Goal: Information Seeking & Learning: Learn about a topic

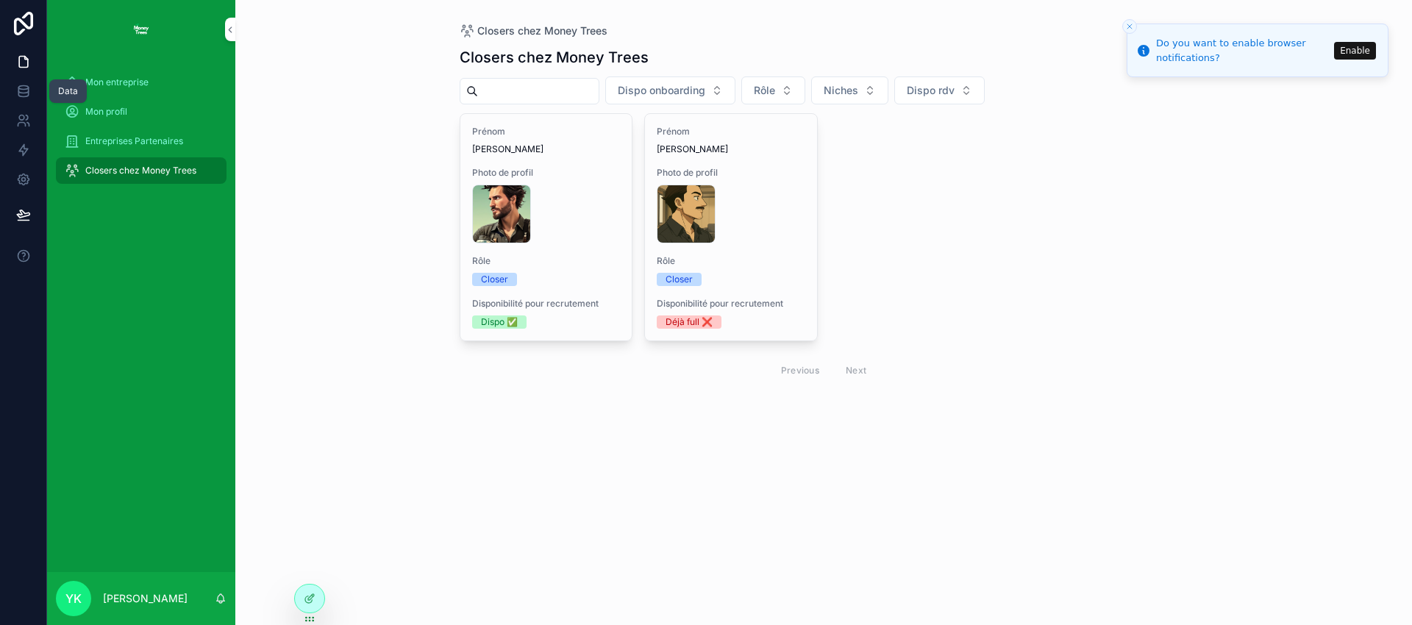
click at [23, 89] on icon at bounding box center [23, 88] width 10 height 4
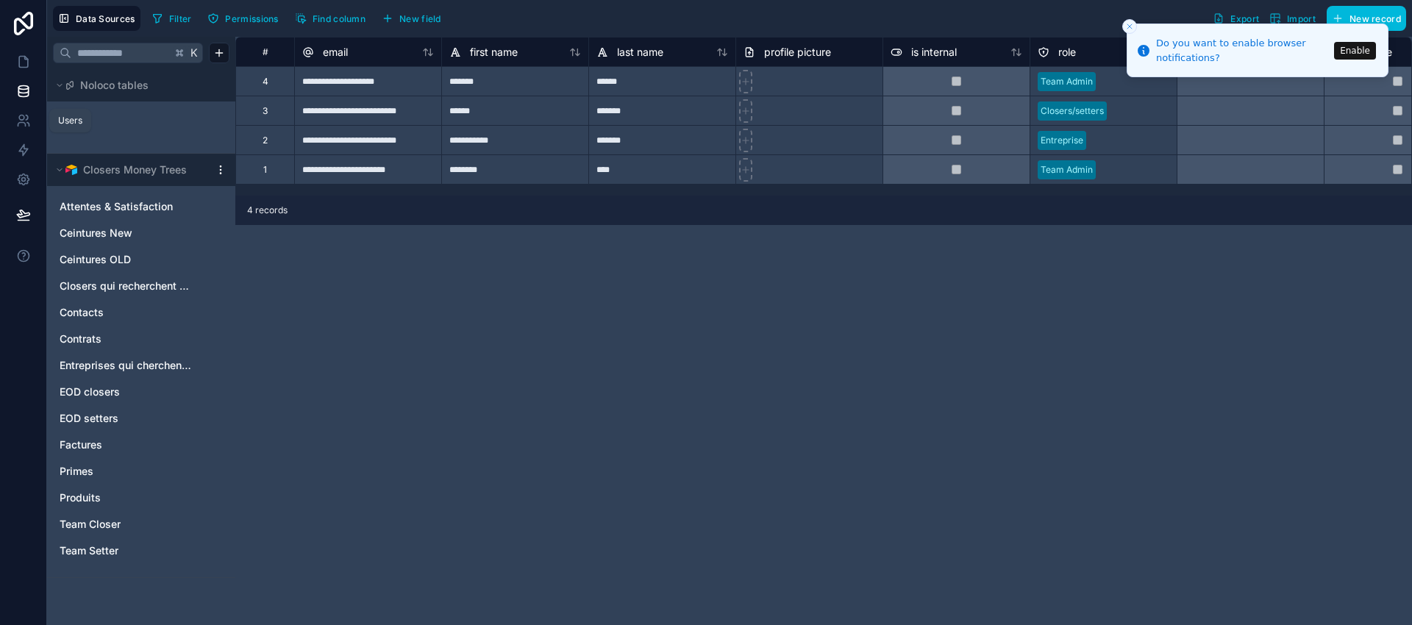
click at [25, 124] on icon at bounding box center [23, 120] width 15 height 15
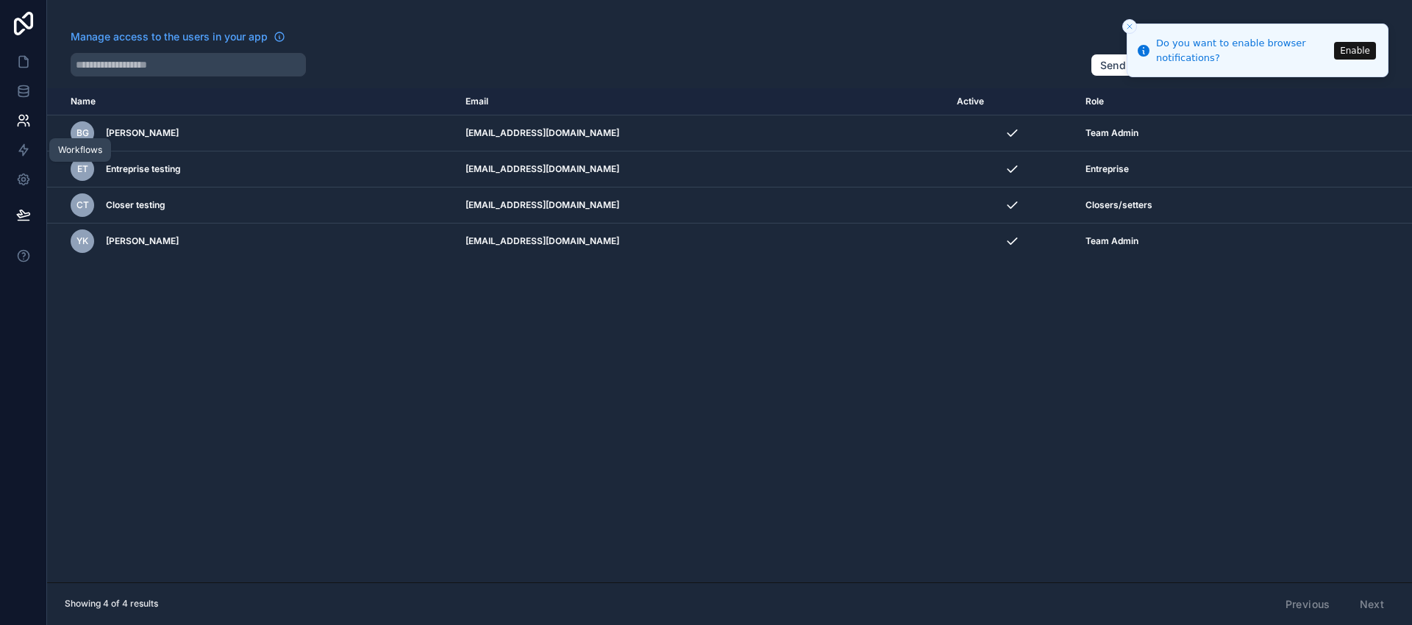
click at [24, 149] on icon at bounding box center [23, 150] width 9 height 11
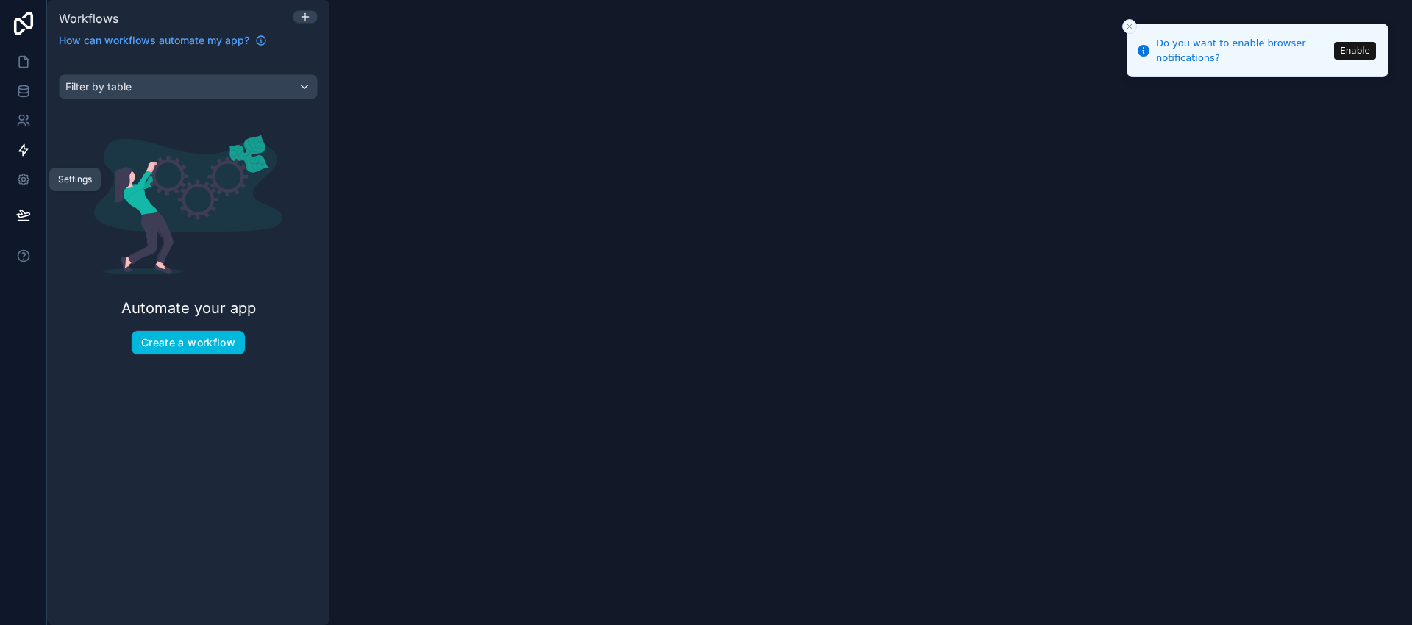
click at [21, 182] on icon at bounding box center [23, 179] width 15 height 15
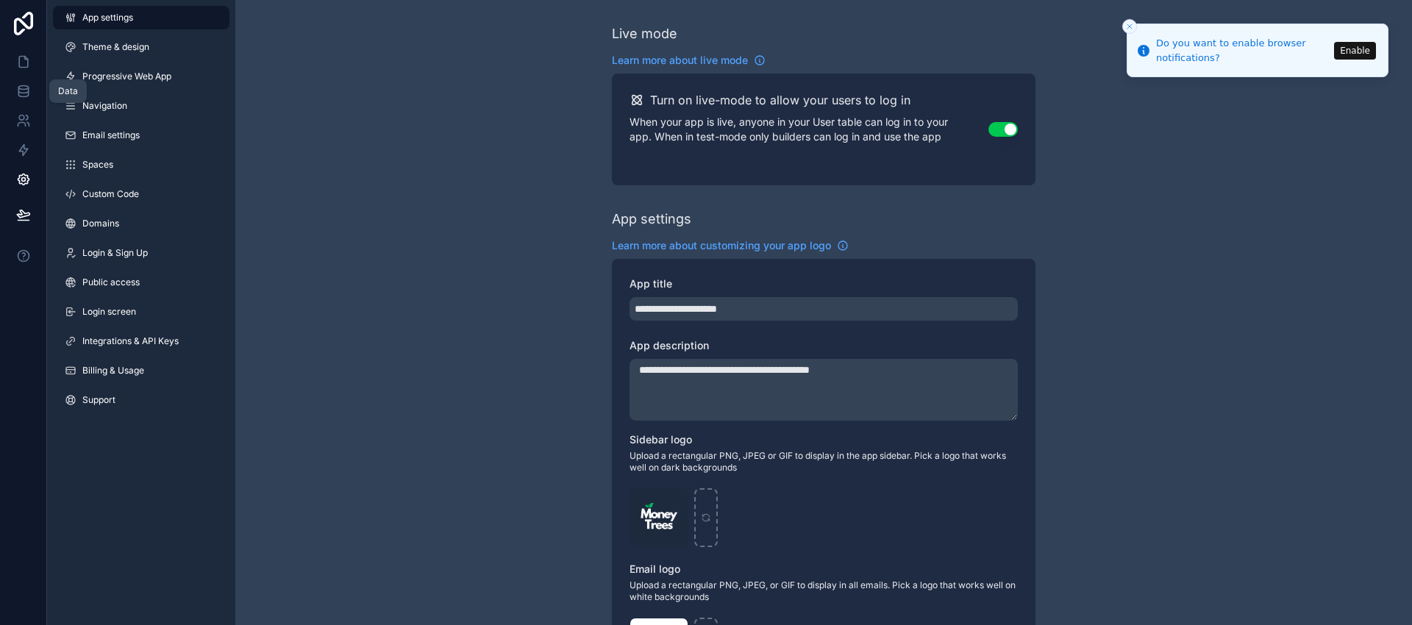
click at [22, 93] on icon at bounding box center [23, 91] width 15 height 15
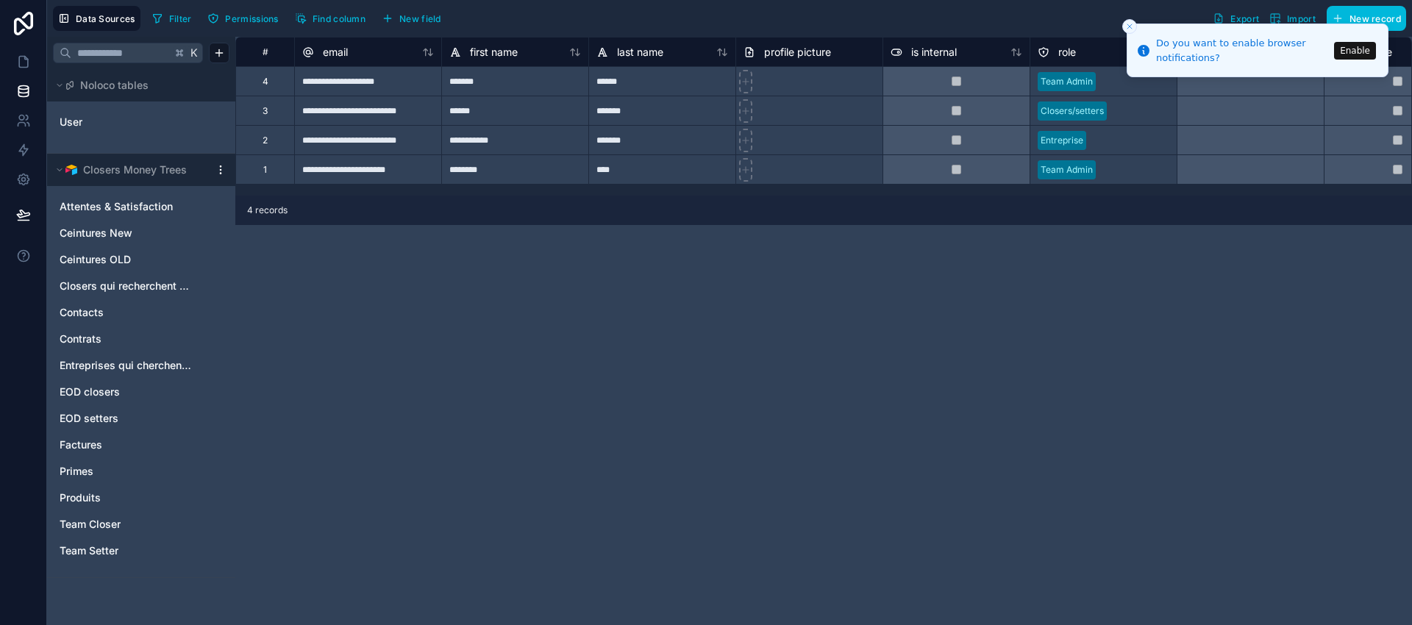
click at [127, 207] on span "Attentes & Satisfaction" at bounding box center [116, 206] width 113 height 15
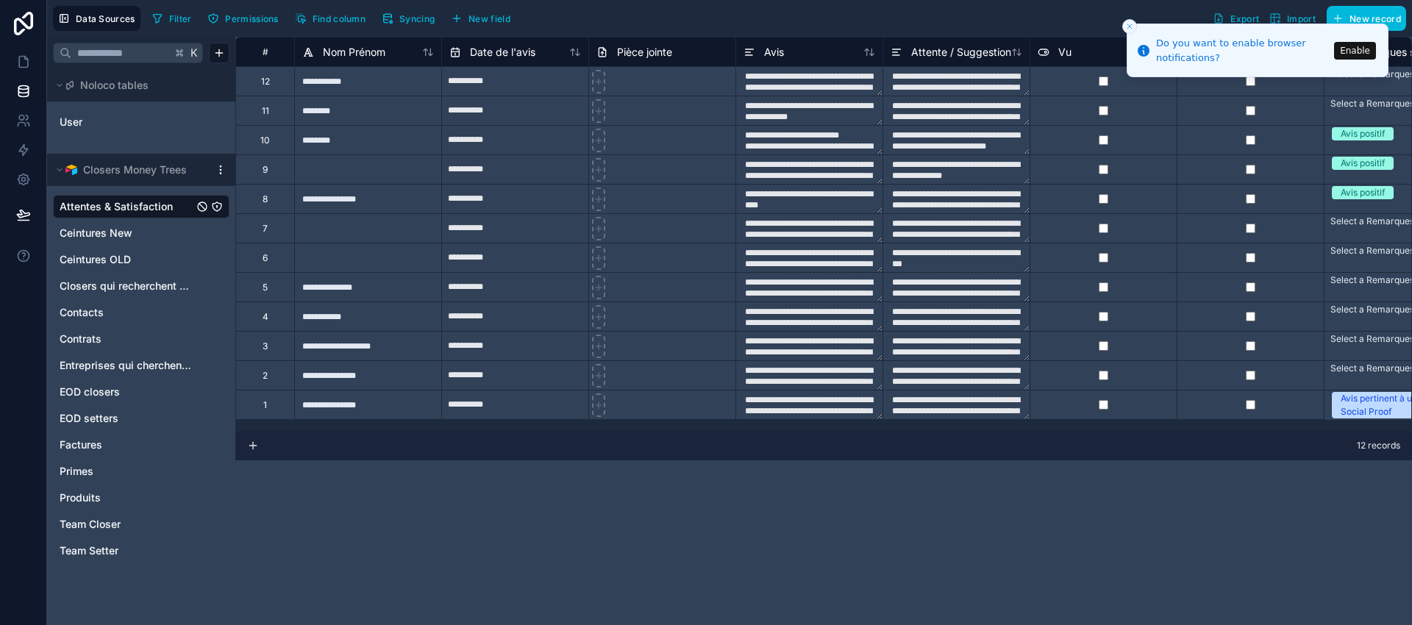
click at [95, 231] on span "Ceintures New" at bounding box center [96, 233] width 73 height 15
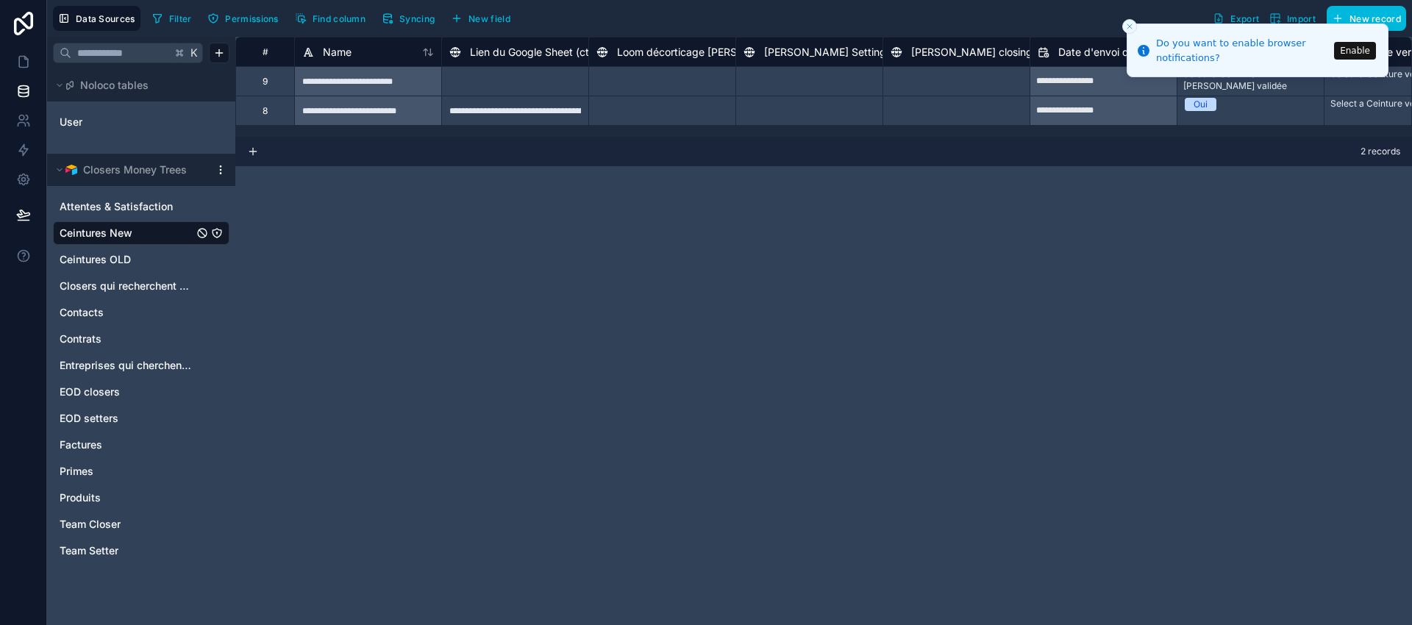
click at [93, 266] on span "Ceintures OLD" at bounding box center [95, 259] width 71 height 15
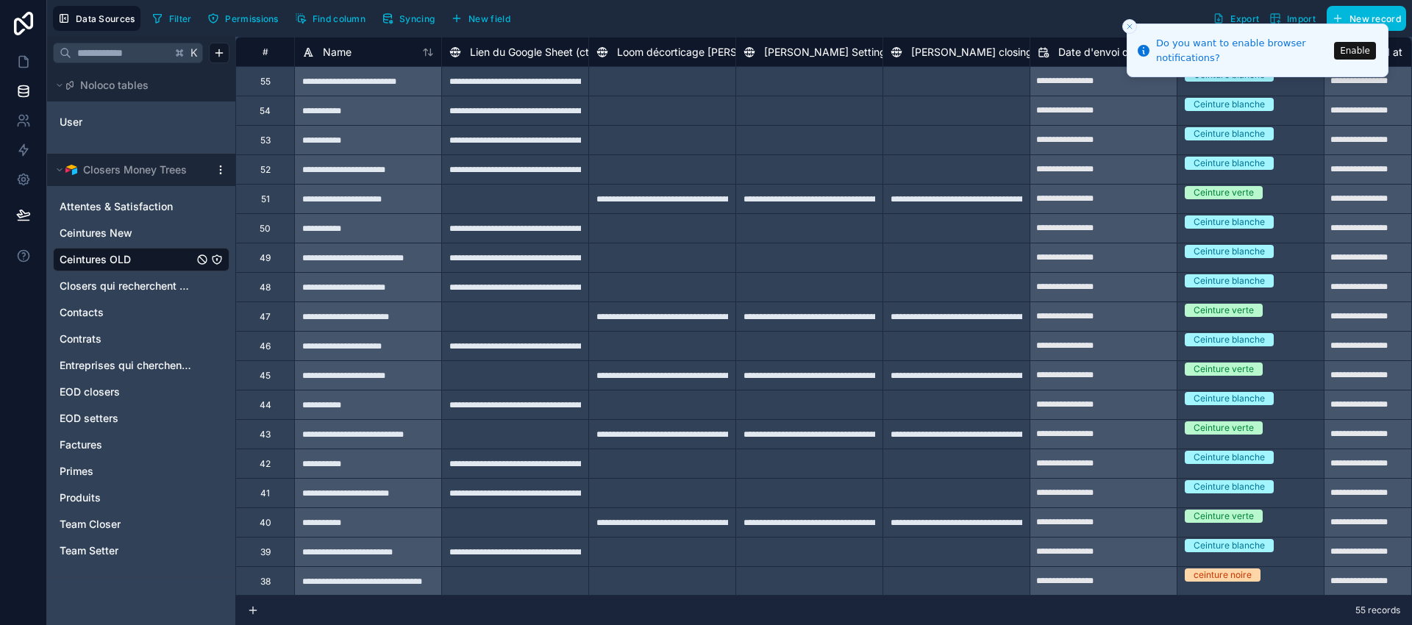
click at [1130, 28] on icon "Close toast" at bounding box center [1129, 26] width 9 height 9
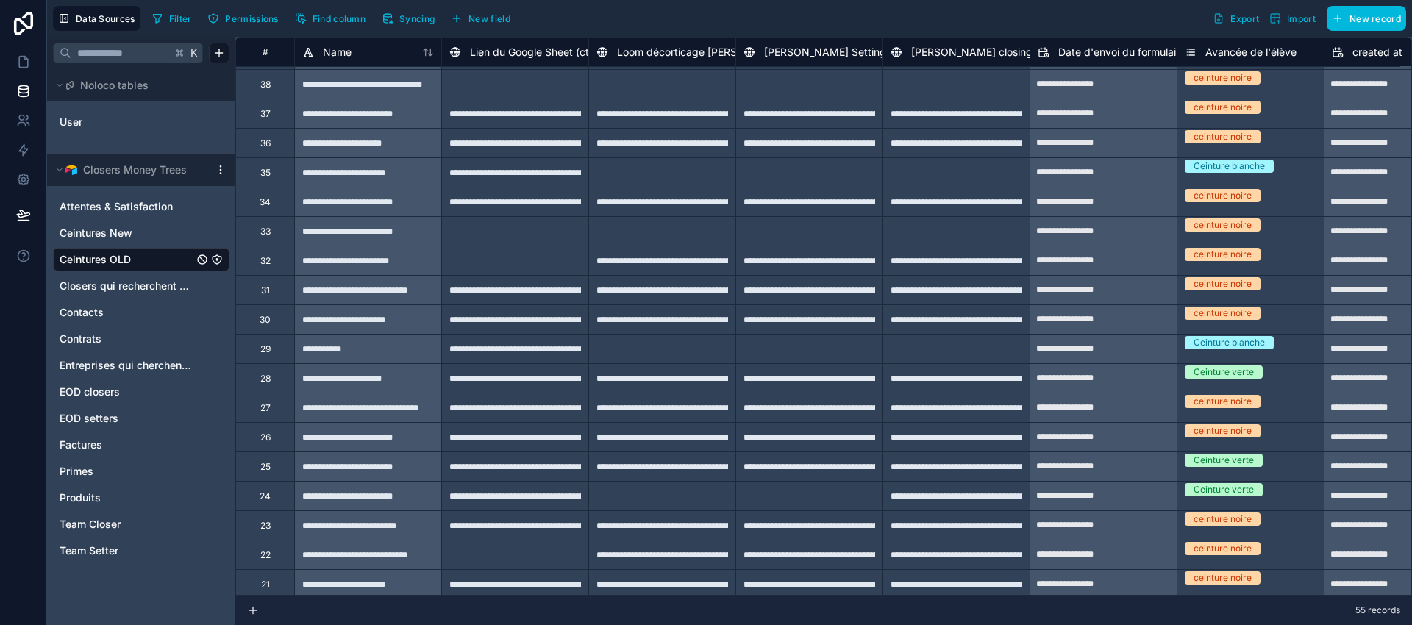
scroll to position [510, 0]
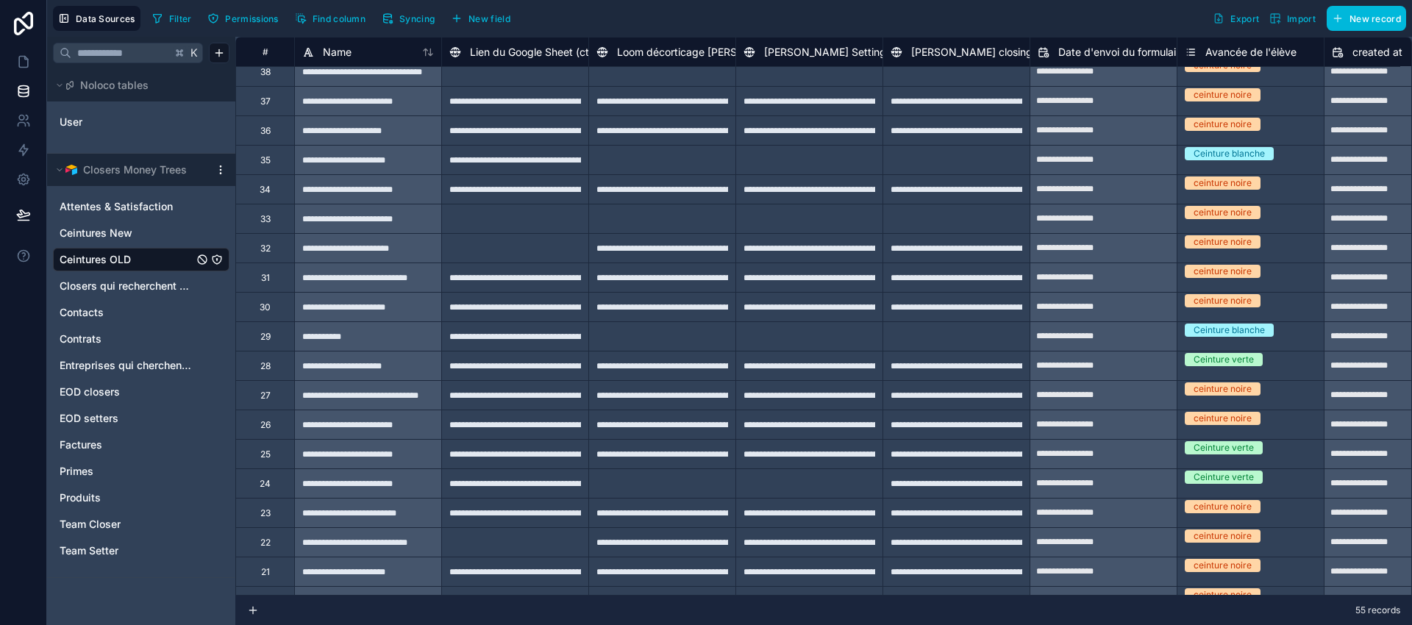
click at [117, 284] on span "Closers qui recherchent une entreprise" at bounding box center [127, 286] width 134 height 15
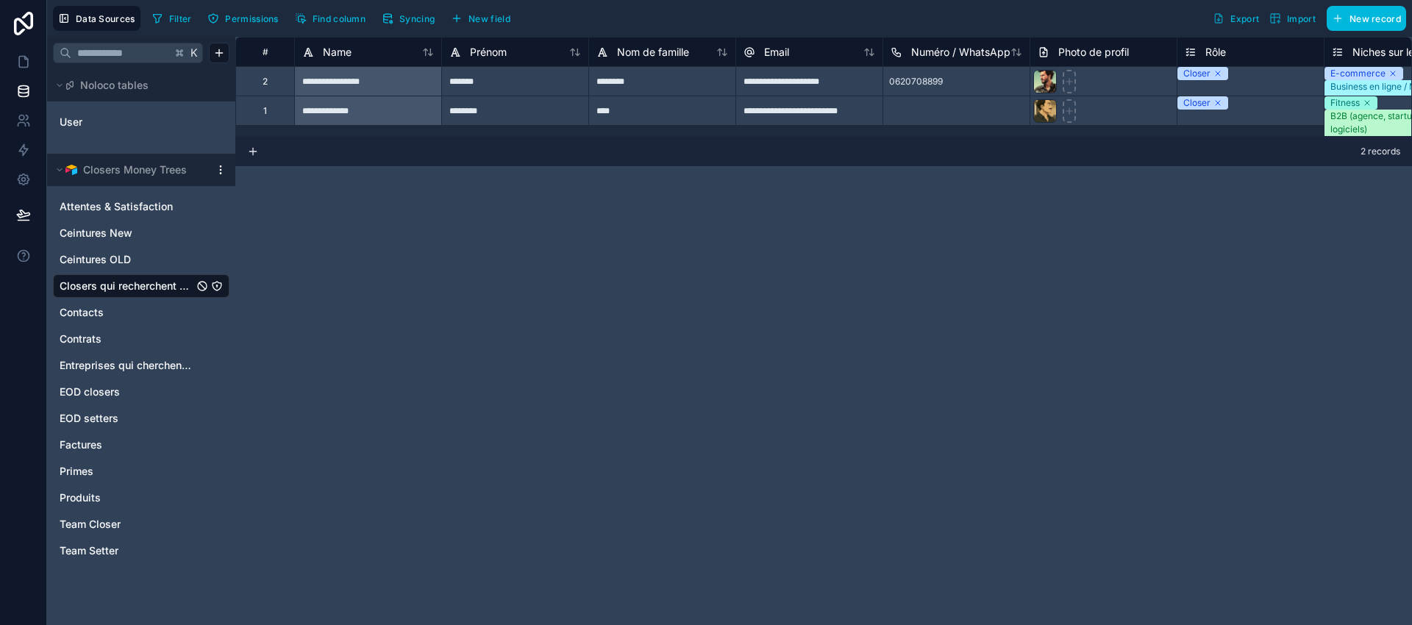
click at [93, 313] on span "Contacts" at bounding box center [82, 312] width 44 height 15
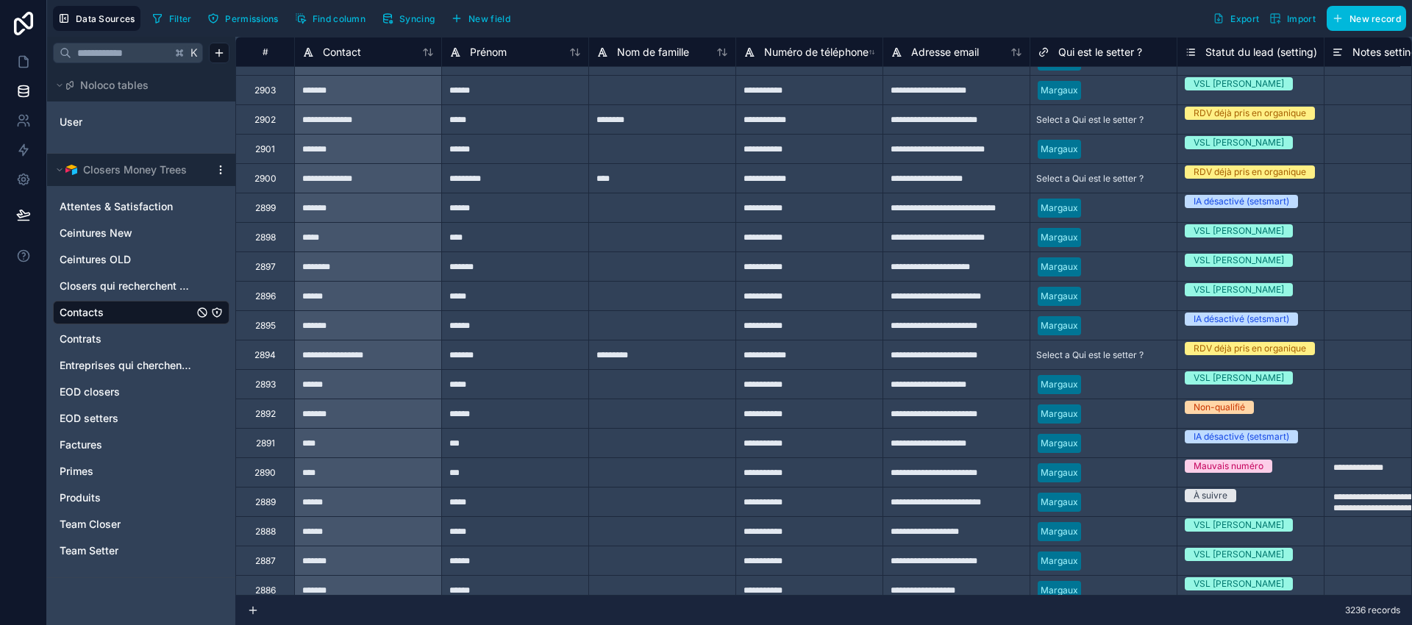
scroll to position [10069, 0]
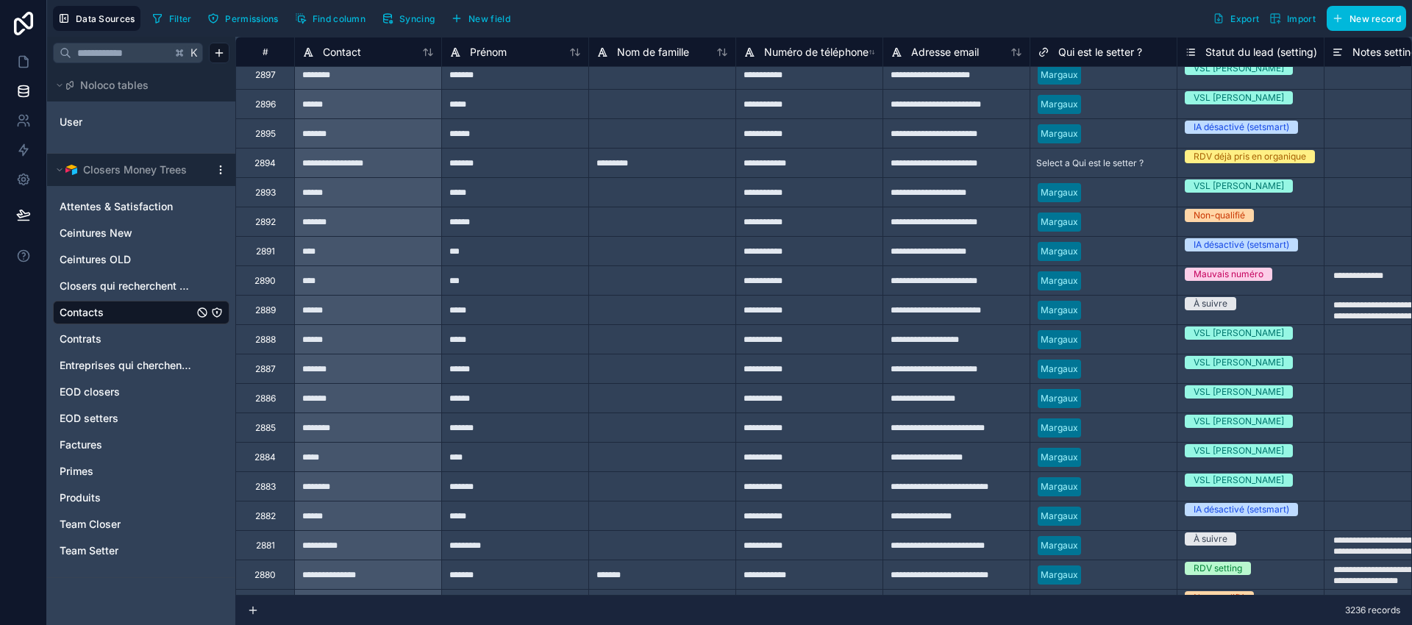
click at [79, 338] on span "Contrats" at bounding box center [81, 339] width 42 height 15
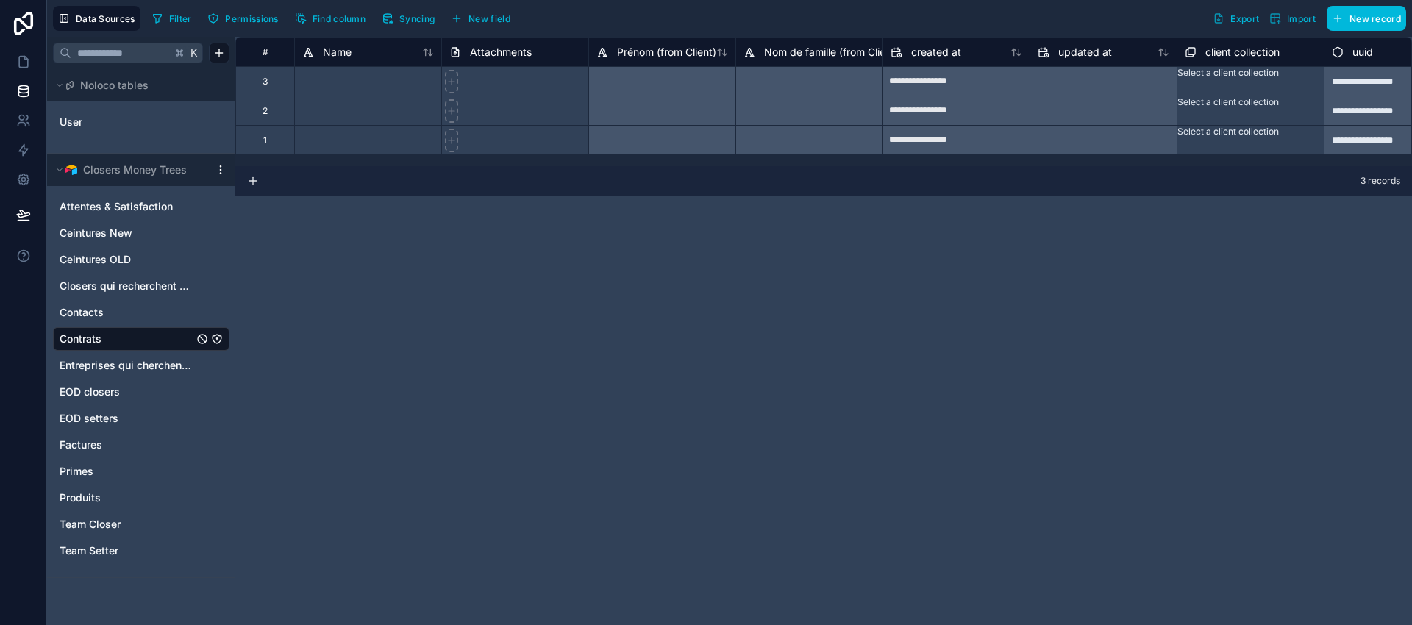
click at [124, 366] on span "Entreprises qui cherchent des closers" at bounding box center [127, 365] width 134 height 15
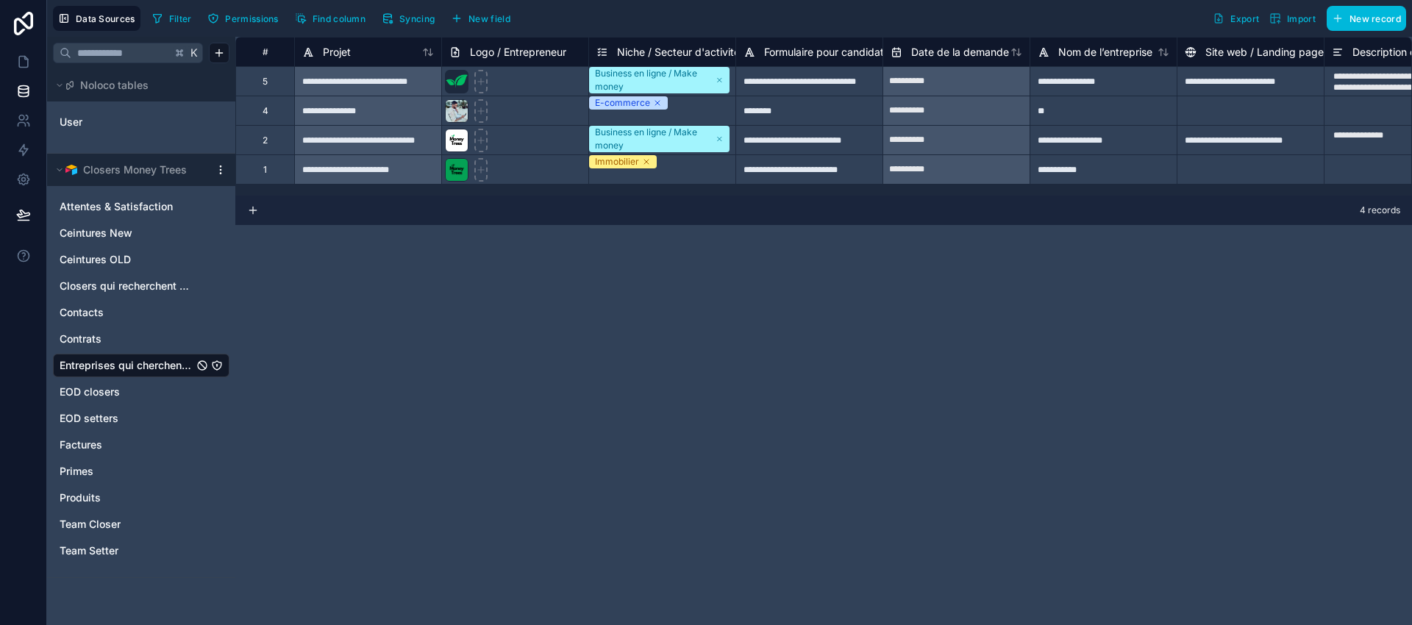
click at [90, 387] on span "EOD closers" at bounding box center [90, 392] width 60 height 15
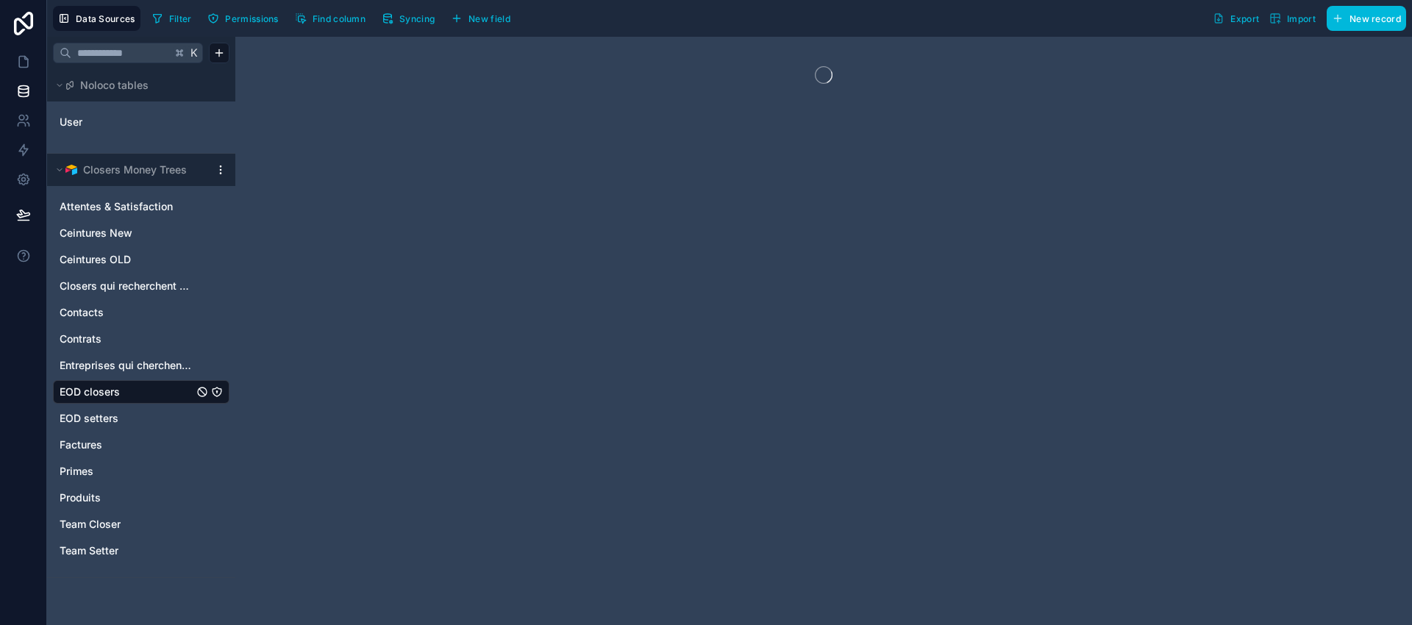
click at [89, 419] on span "EOD setters" at bounding box center [89, 418] width 59 height 15
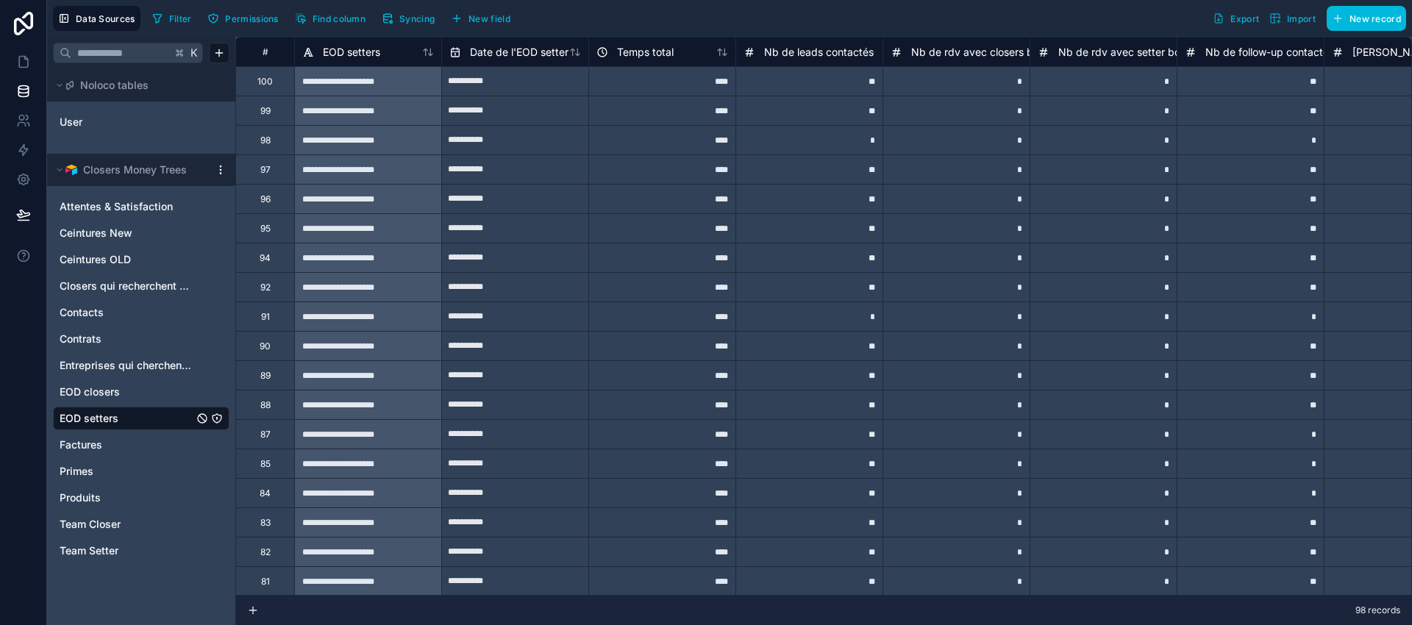
click at [84, 444] on span "Factures" at bounding box center [81, 445] width 43 height 15
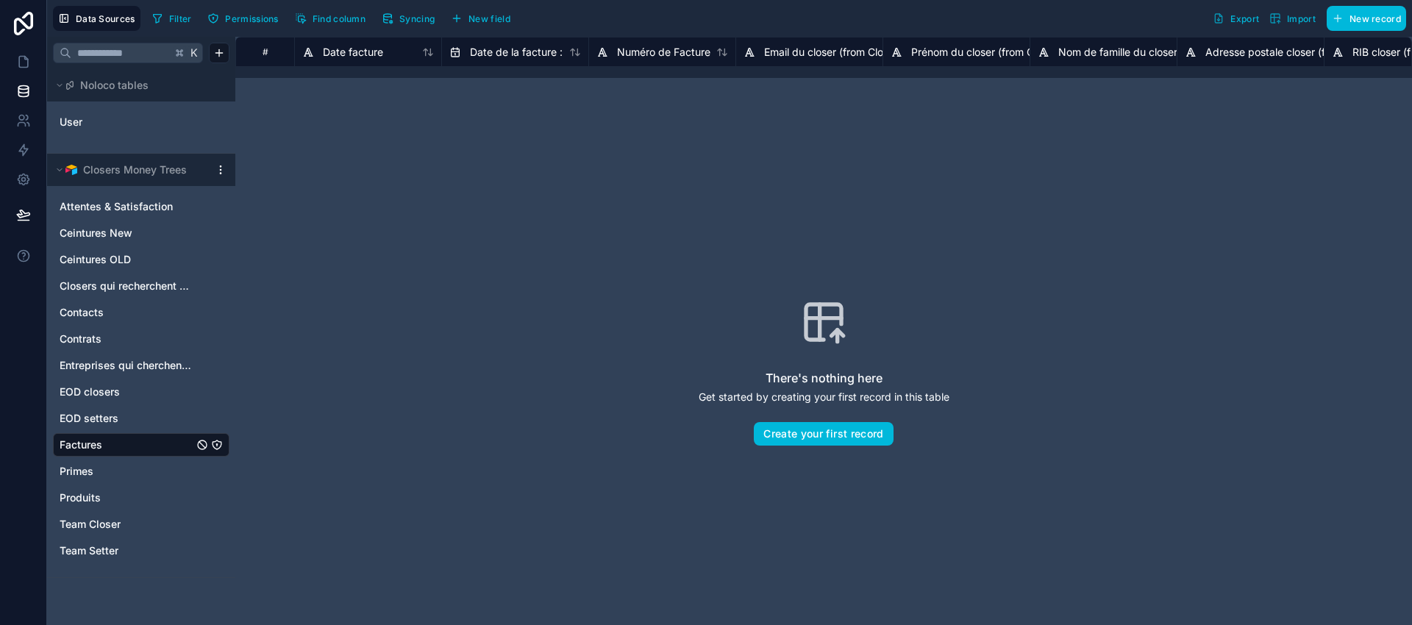
click at [85, 471] on span "Primes" at bounding box center [77, 471] width 34 height 15
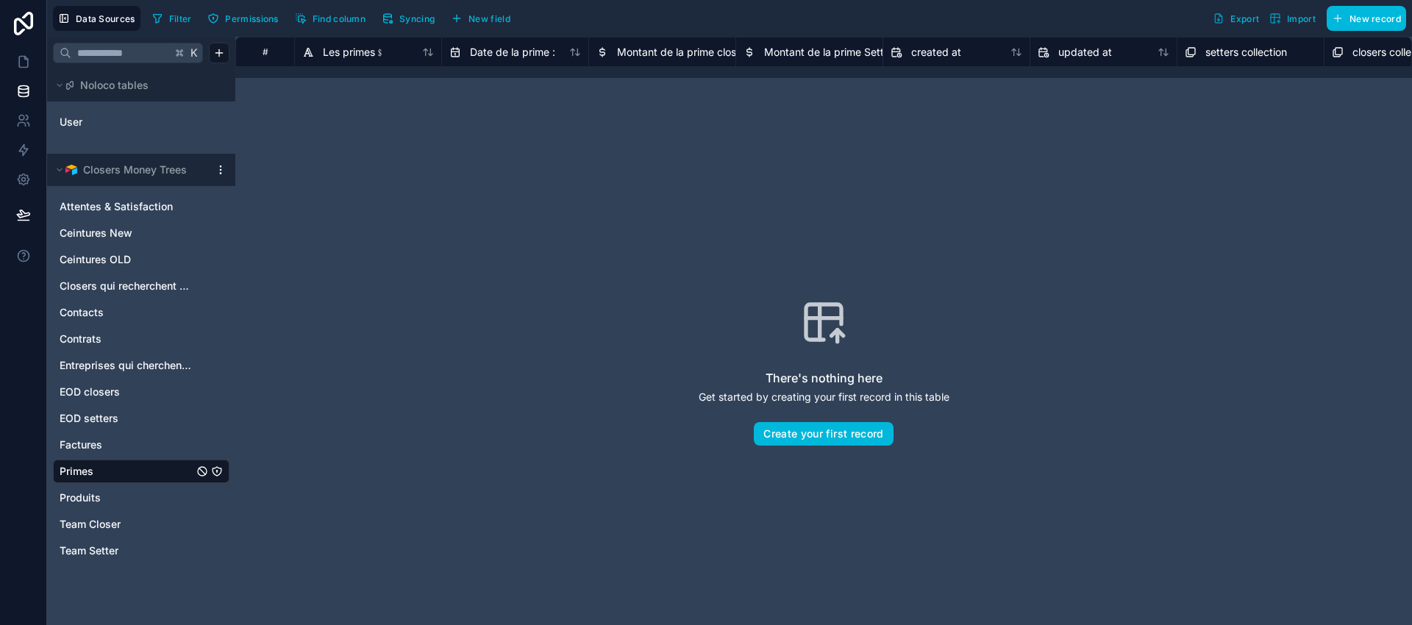
click at [88, 497] on span "Produits" at bounding box center [80, 498] width 41 height 15
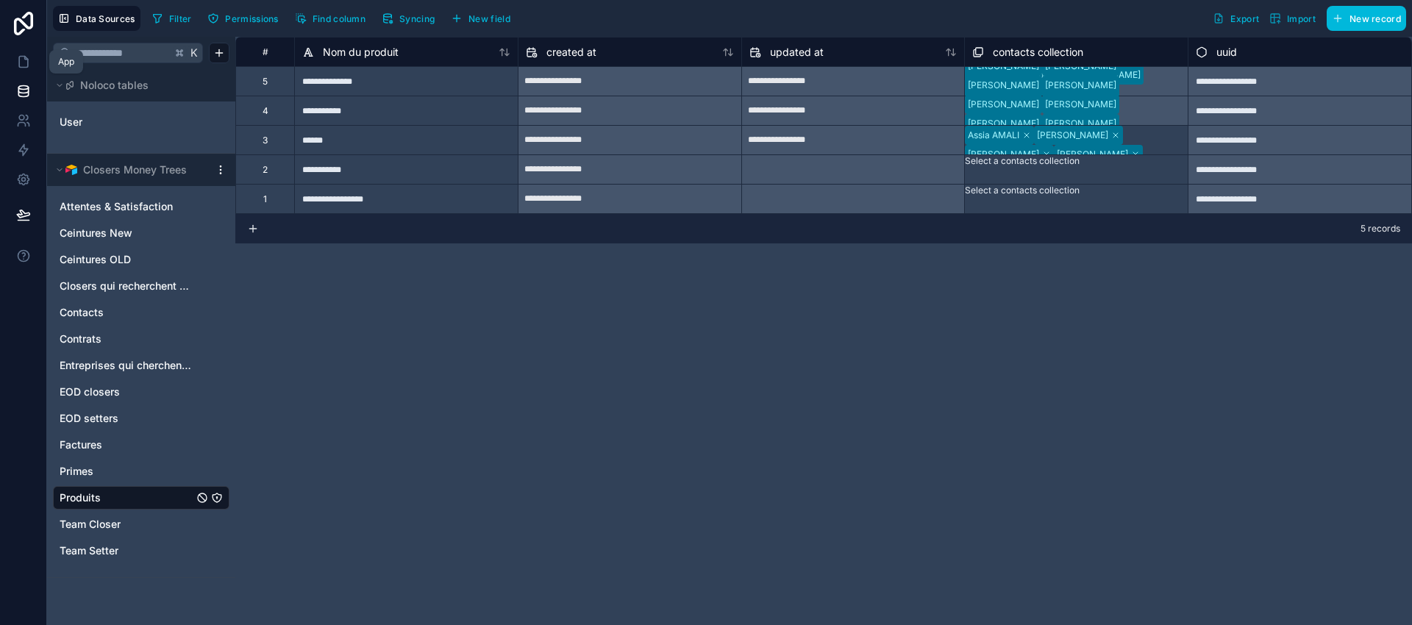
click at [19, 61] on icon at bounding box center [23, 61] width 15 height 15
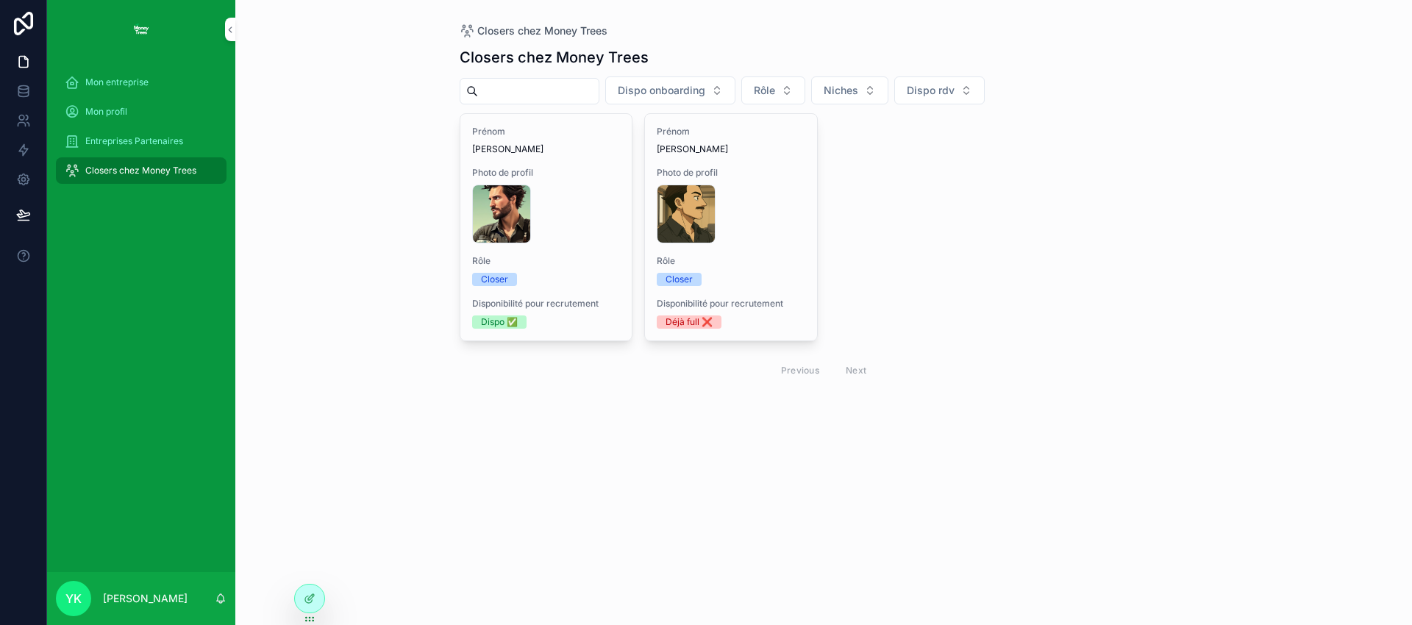
click at [771, 223] on div "FF60B1FA-F545-4B6B-B3BE-B11FDBC3E76C .PNG" at bounding box center [731, 214] width 149 height 59
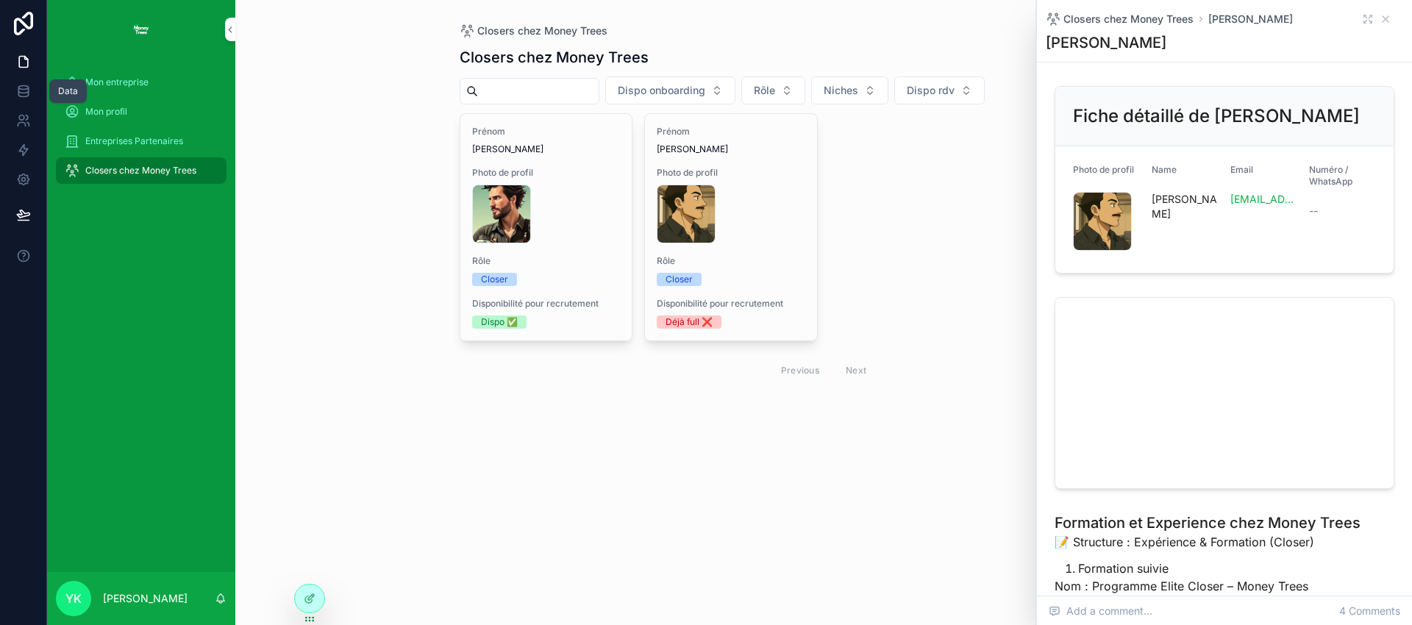
click at [23, 94] on icon at bounding box center [23, 91] width 15 height 15
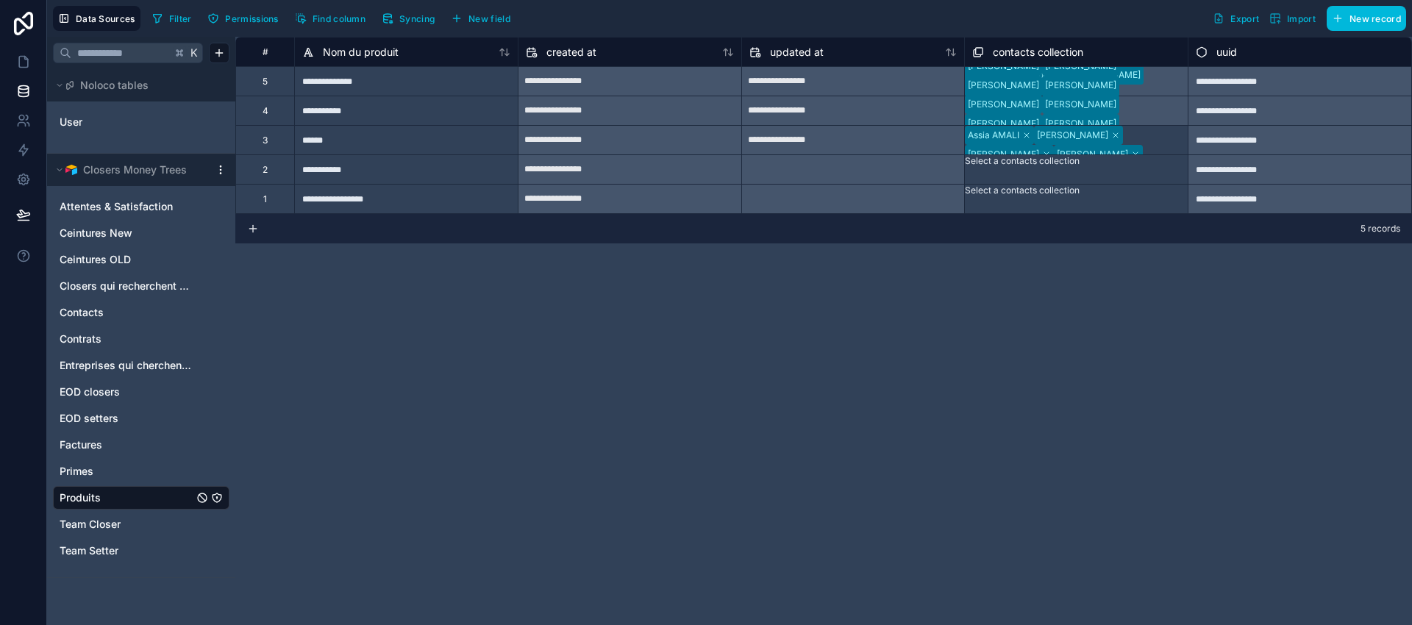
click at [92, 525] on span "Team Closer" at bounding box center [90, 524] width 61 height 15
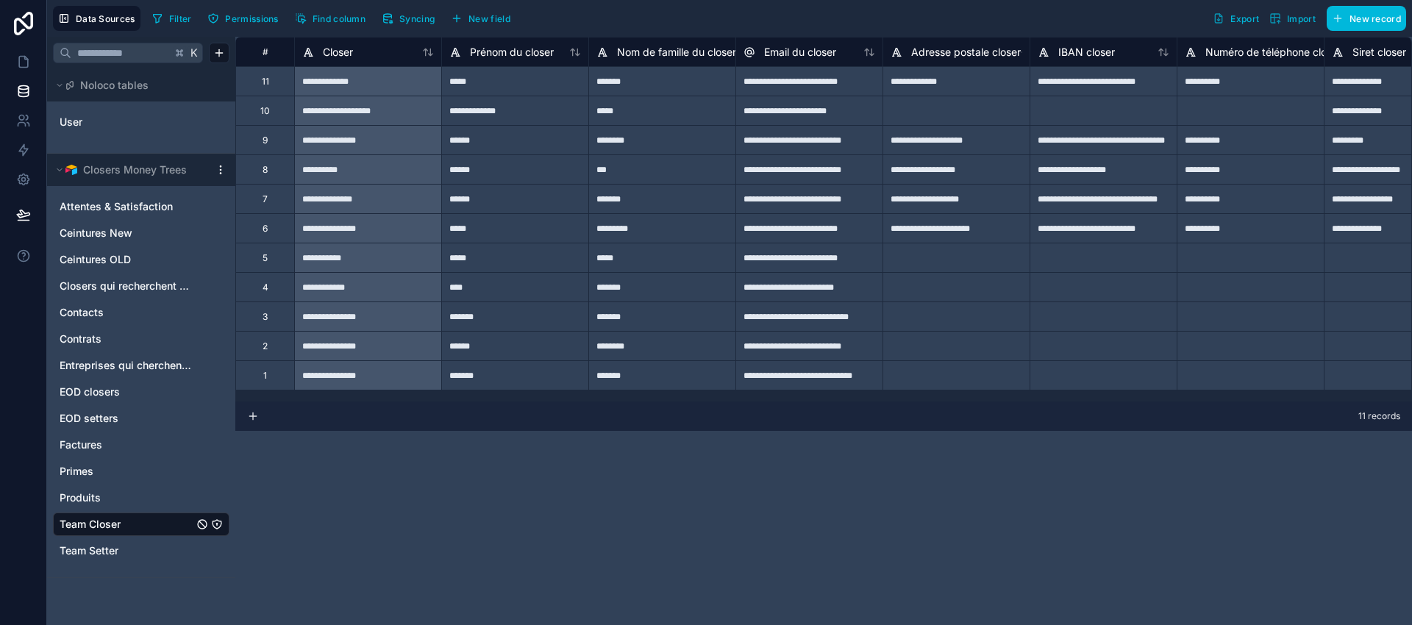
click at [110, 206] on span "Attentes & Satisfaction" at bounding box center [116, 206] width 113 height 15
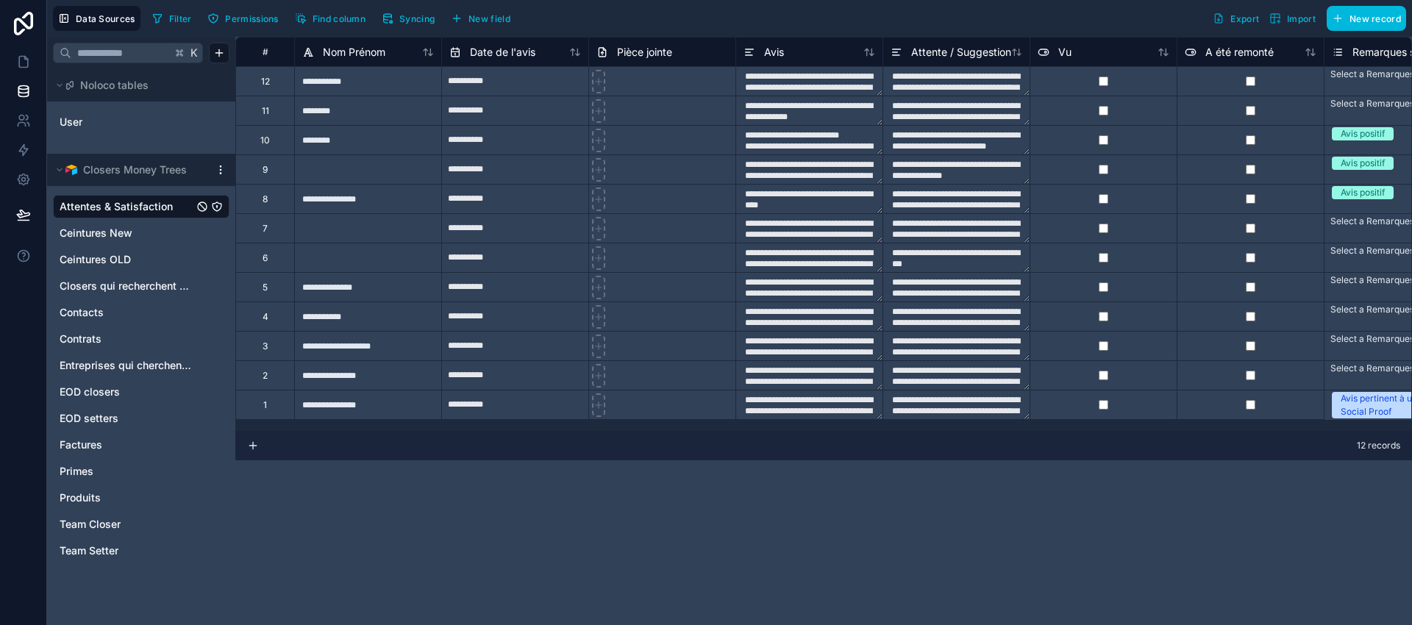
click at [99, 232] on span "Ceintures New" at bounding box center [96, 233] width 73 height 15
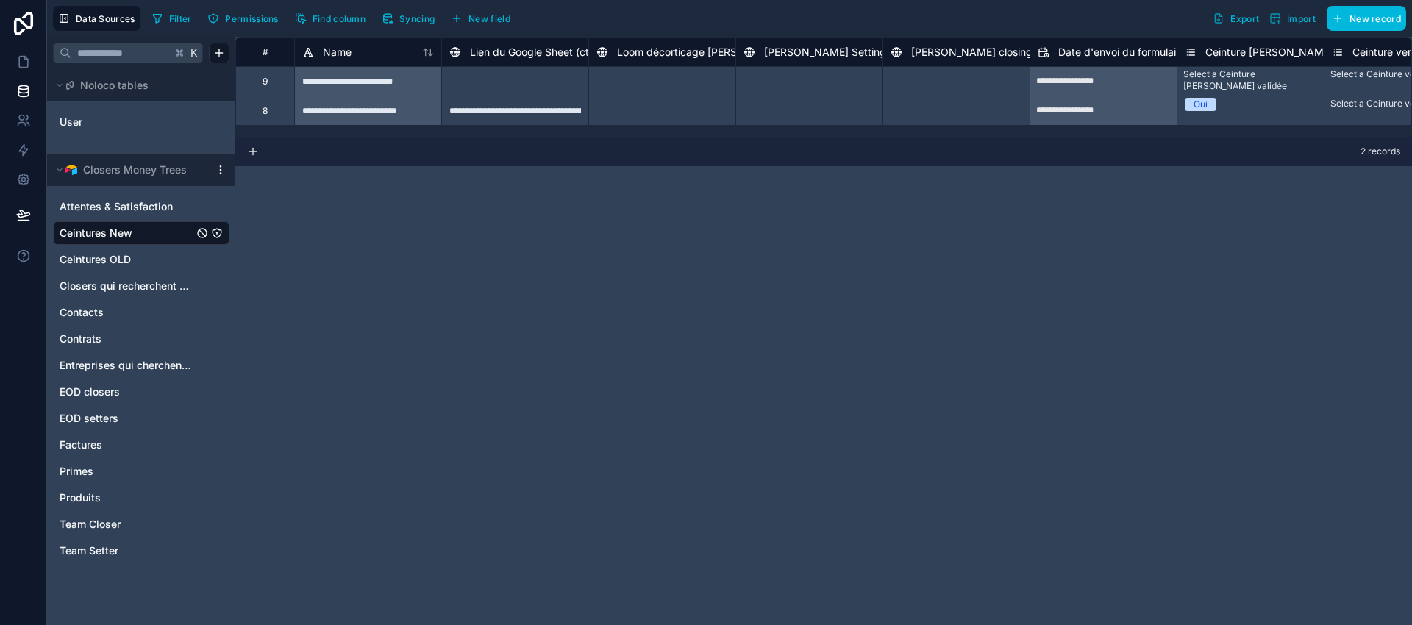
click at [95, 260] on span "Ceintures OLD" at bounding box center [95, 259] width 71 height 15
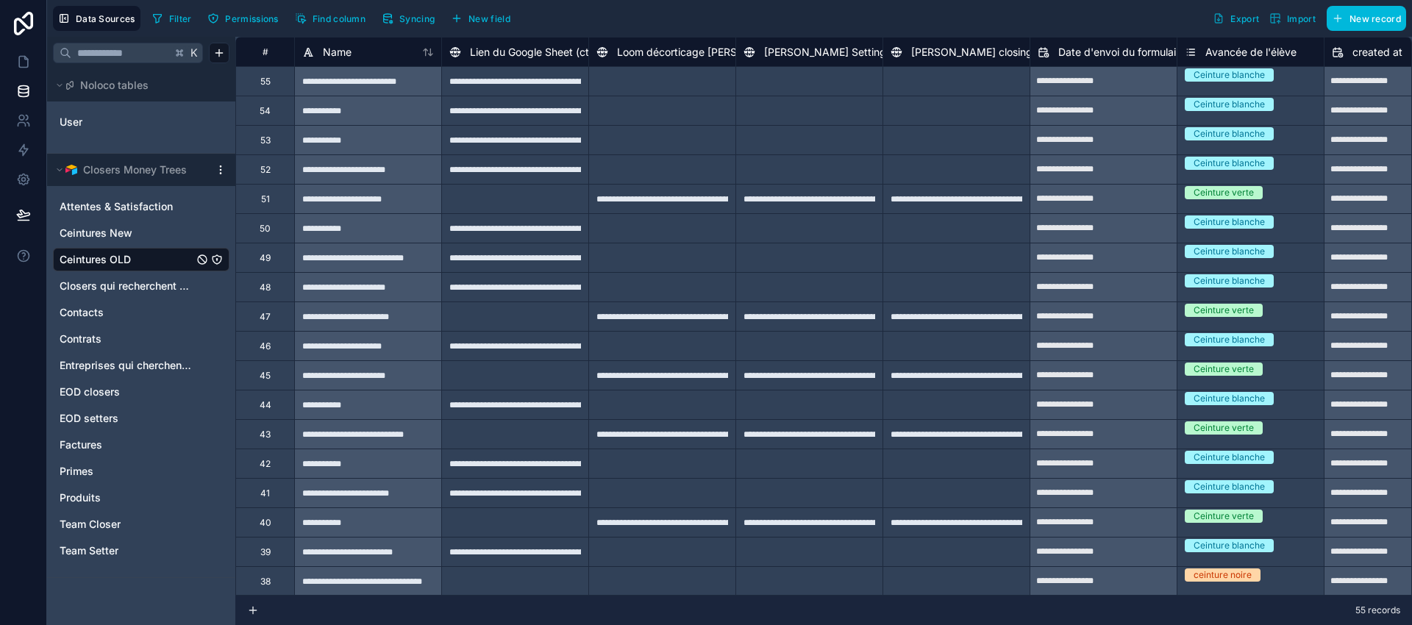
click at [91, 207] on span "Attentes & Satisfaction" at bounding box center [116, 206] width 113 height 15
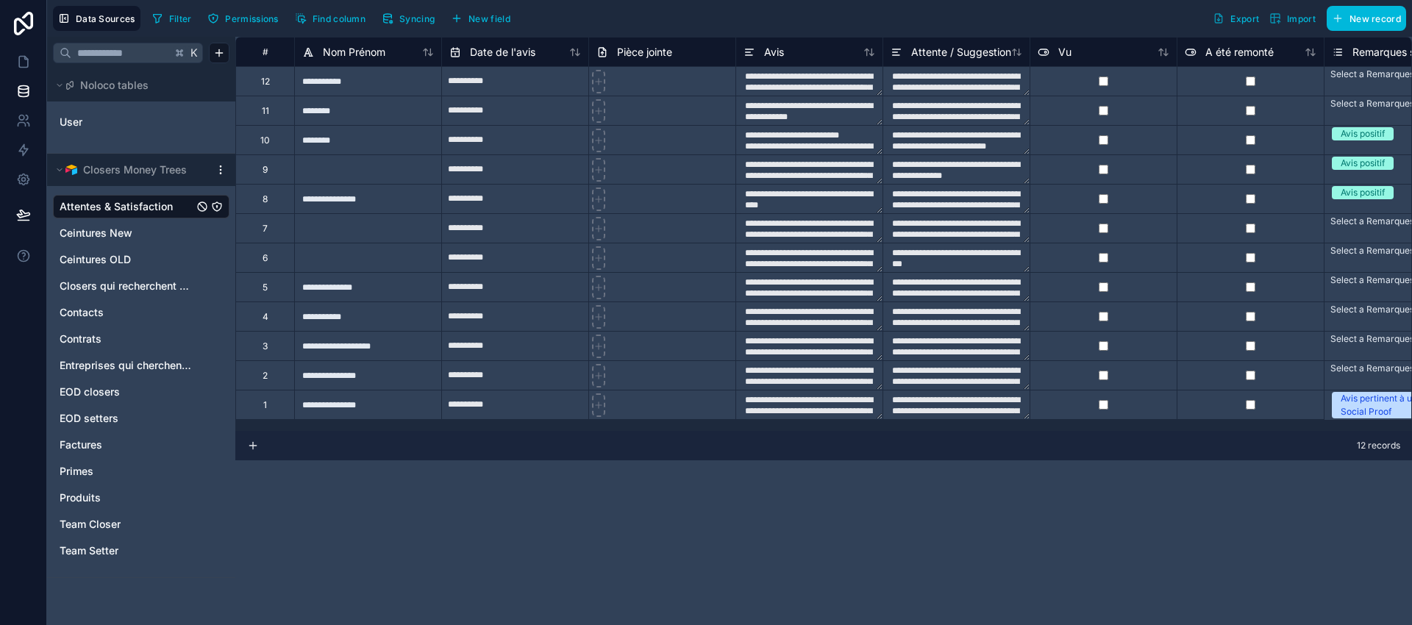
click at [85, 235] on span "Ceintures New" at bounding box center [96, 233] width 73 height 15
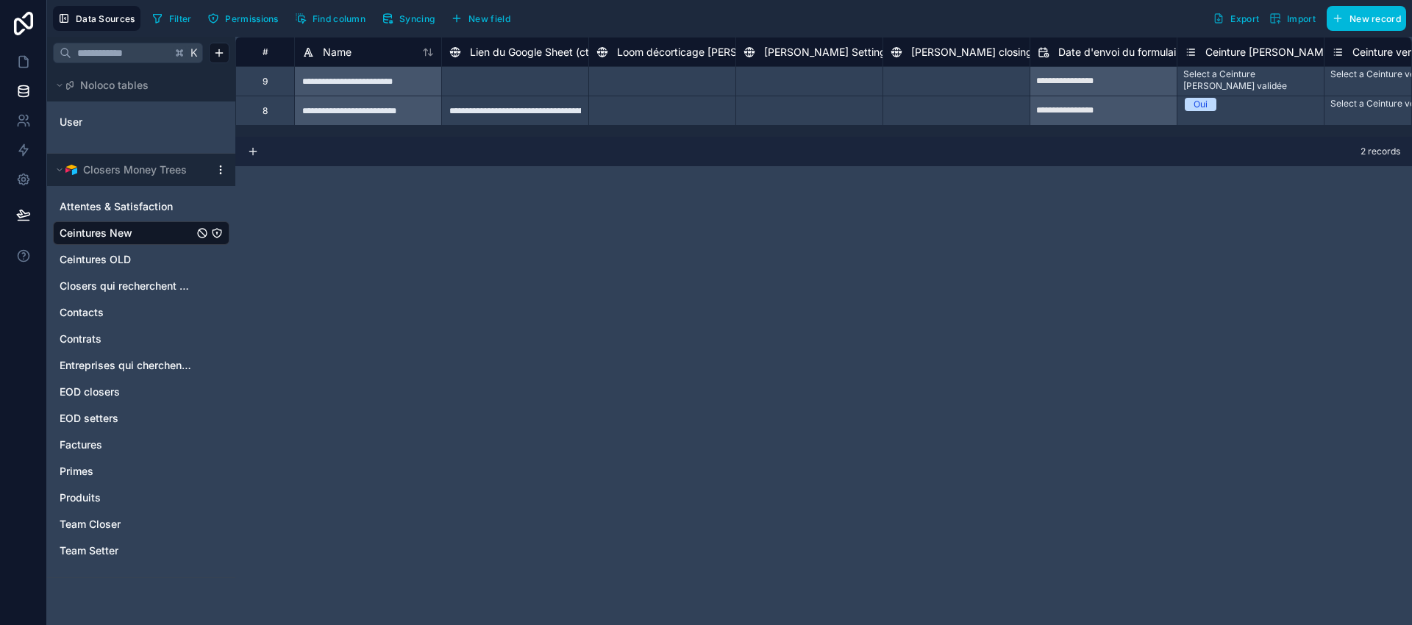
click at [116, 369] on span "Entreprises qui cherchent des closers" at bounding box center [127, 365] width 134 height 15
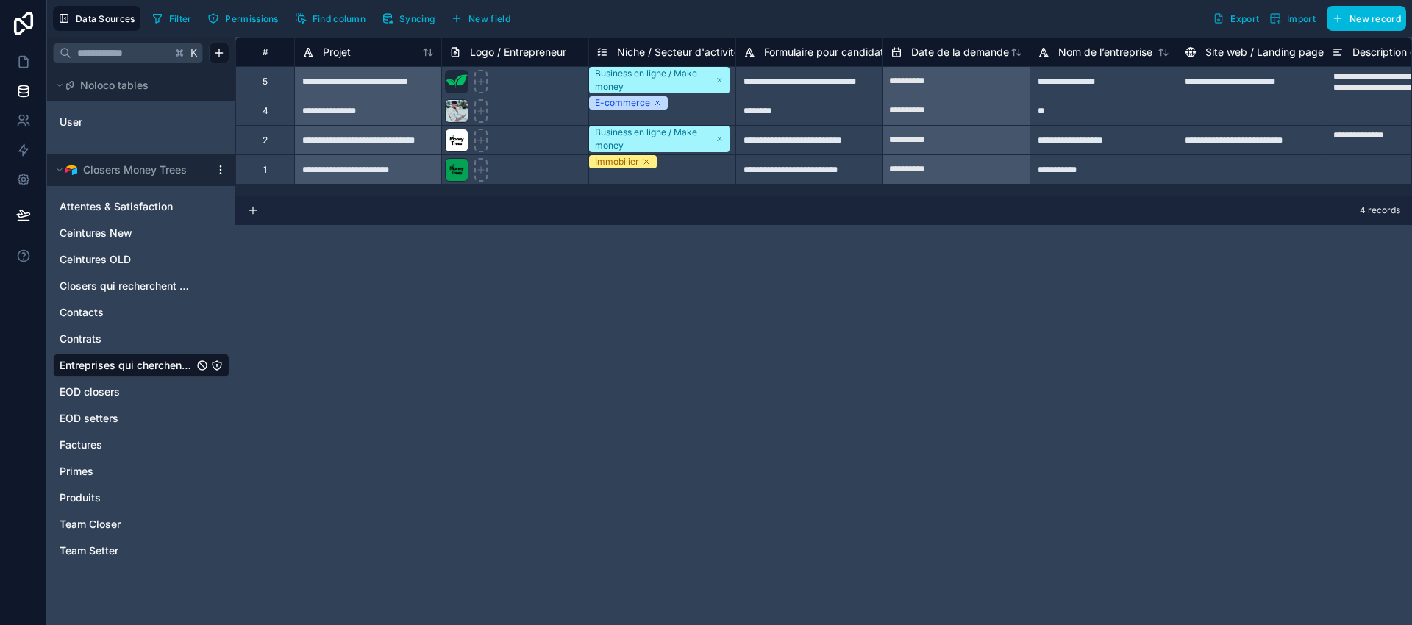
click at [94, 528] on span "Team Closer" at bounding box center [90, 524] width 61 height 15
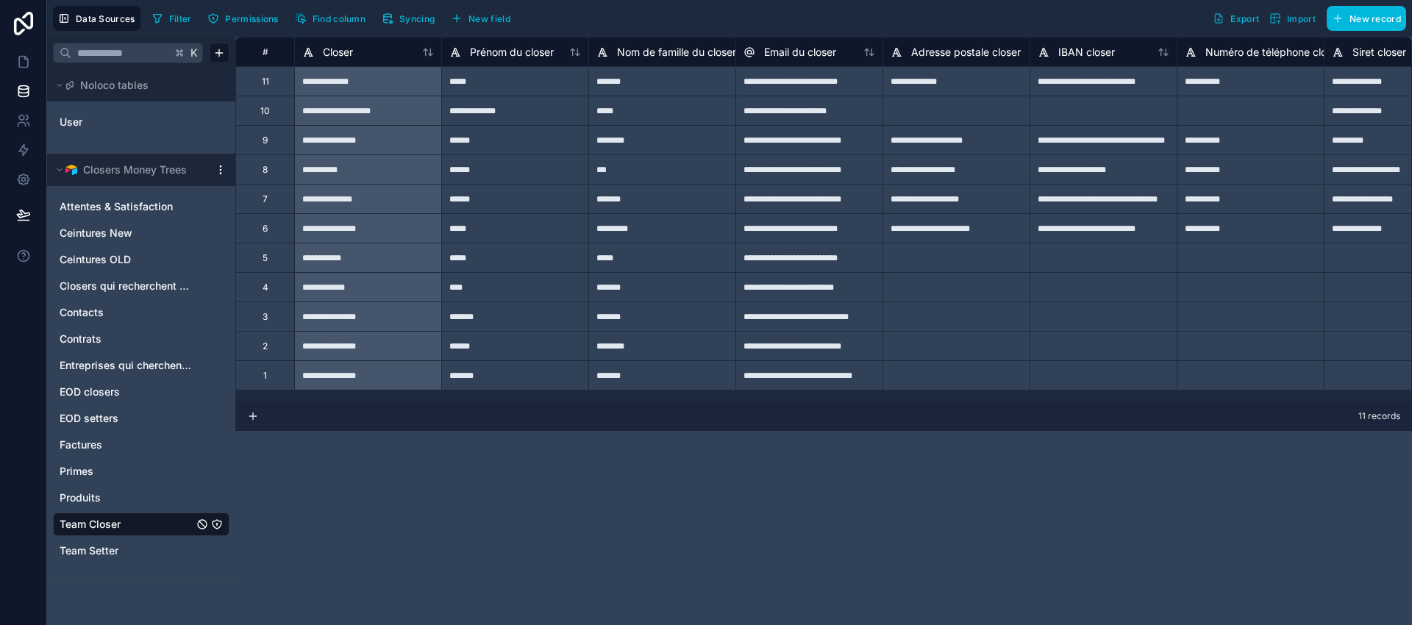
click at [88, 551] on span "Team Setter" at bounding box center [89, 551] width 59 height 15
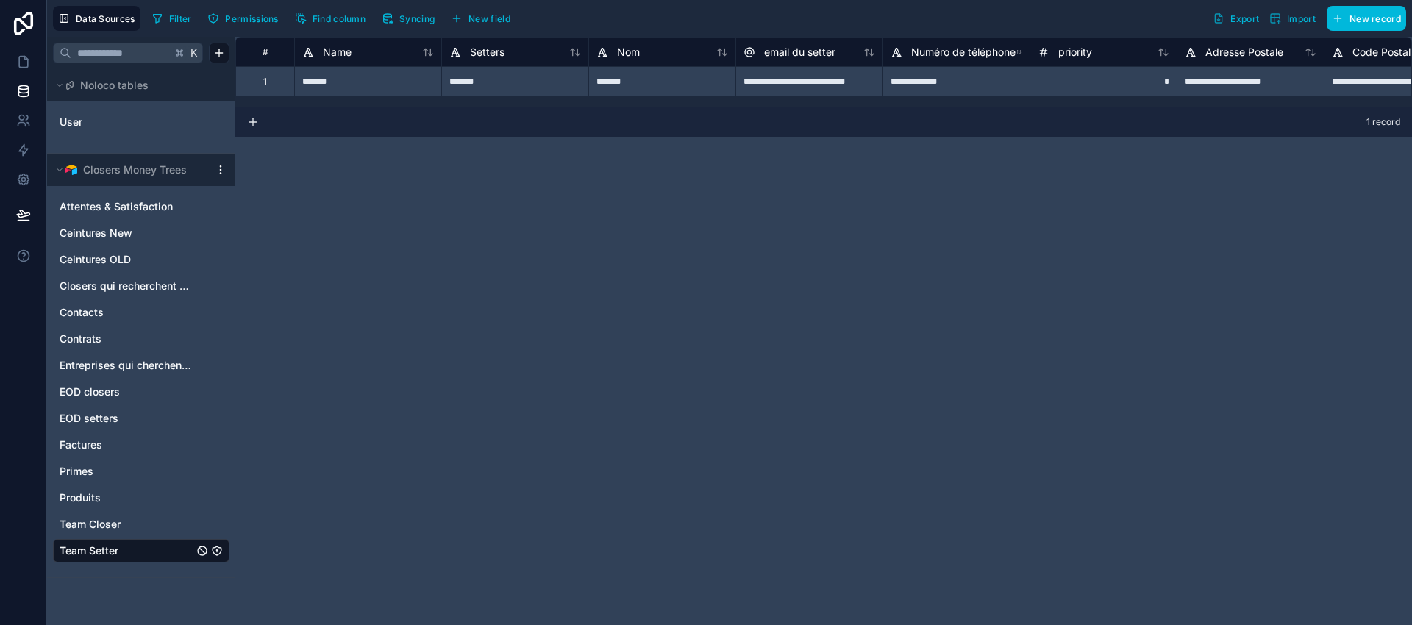
click at [100, 524] on span "Team Closer" at bounding box center [90, 524] width 61 height 15
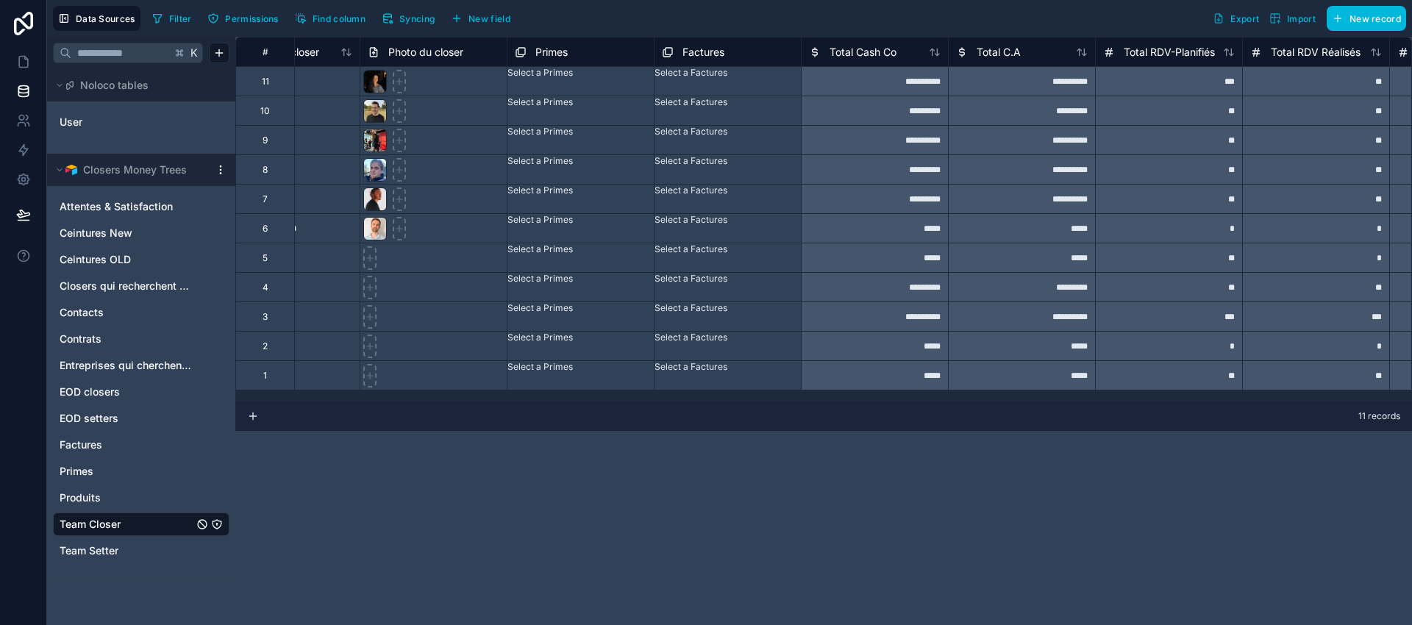
scroll to position [0, 1261]
click at [867, 85] on div "**********" at bounding box center [872, 80] width 147 height 29
click at [1011, 88] on div "**********" at bounding box center [1019, 80] width 147 height 29
click at [1018, 110] on div "*********" at bounding box center [1019, 110] width 147 height 29
click at [1017, 143] on div "**********" at bounding box center [1019, 139] width 147 height 29
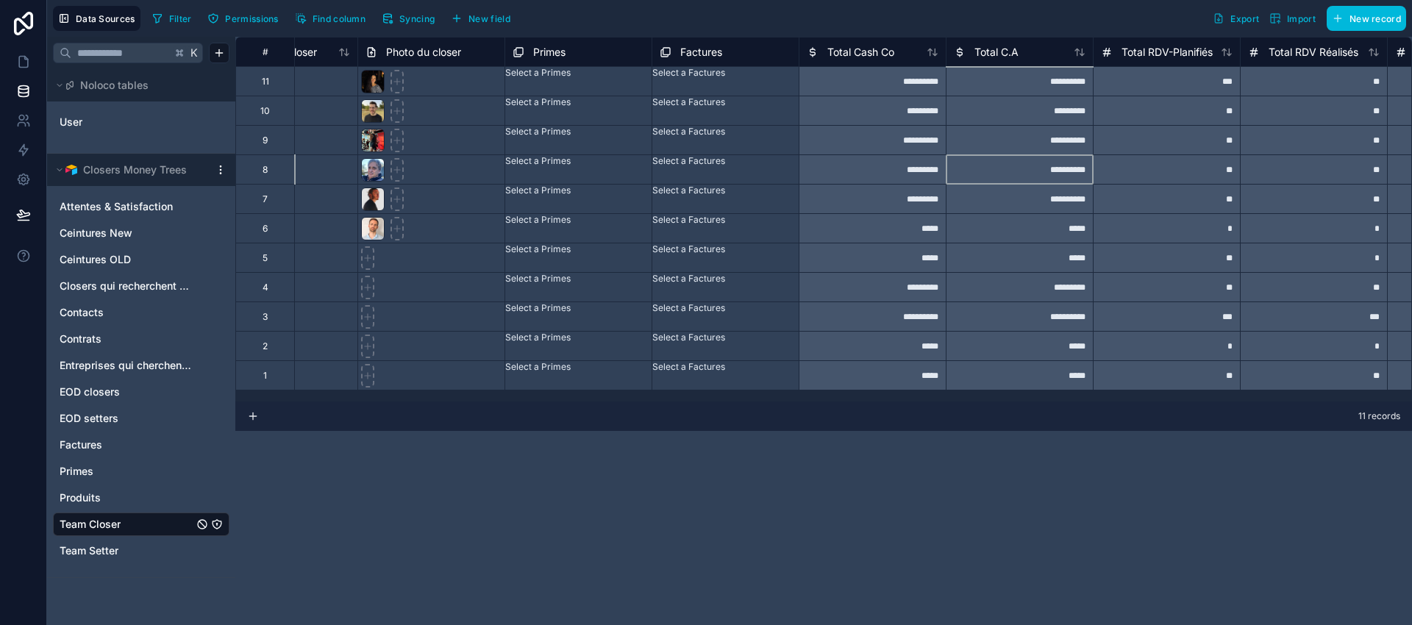
click at [1019, 174] on div "**********" at bounding box center [1019, 168] width 147 height 29
click at [1017, 209] on div "**********" at bounding box center [1019, 198] width 147 height 29
click at [1009, 325] on div "**********" at bounding box center [1019, 316] width 147 height 29
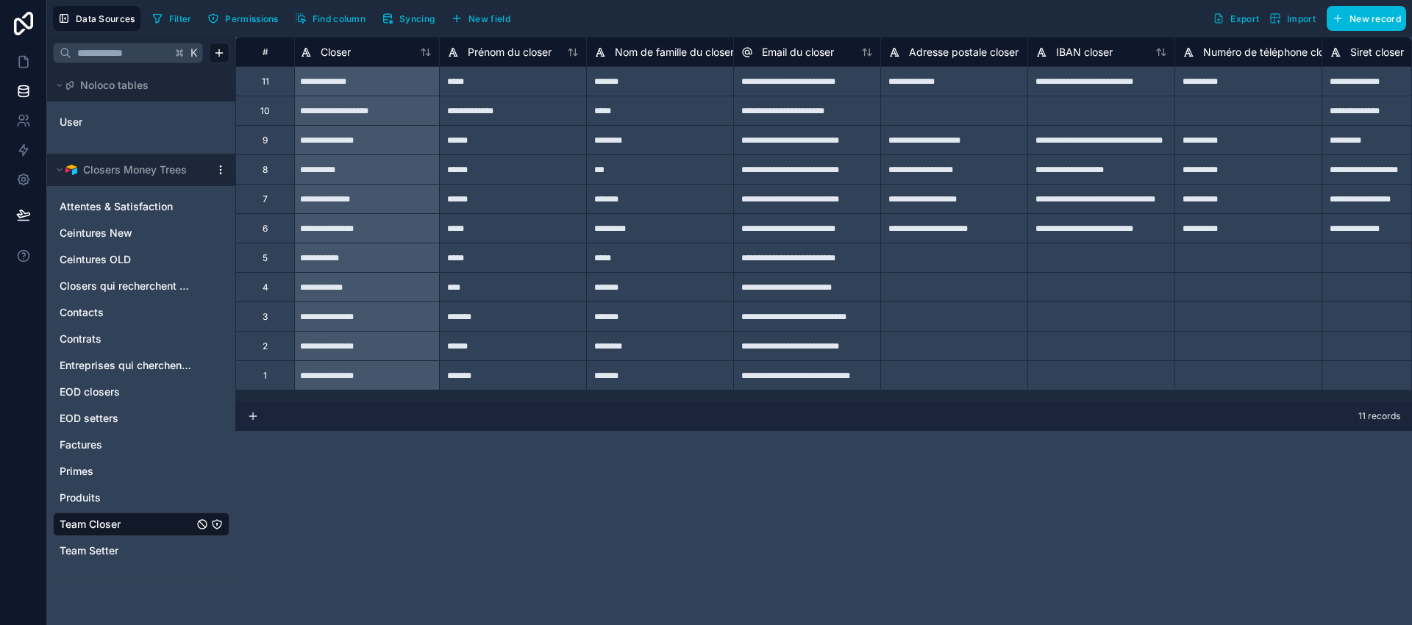
scroll to position [0, 0]
click at [21, 60] on icon at bounding box center [23, 61] width 15 height 15
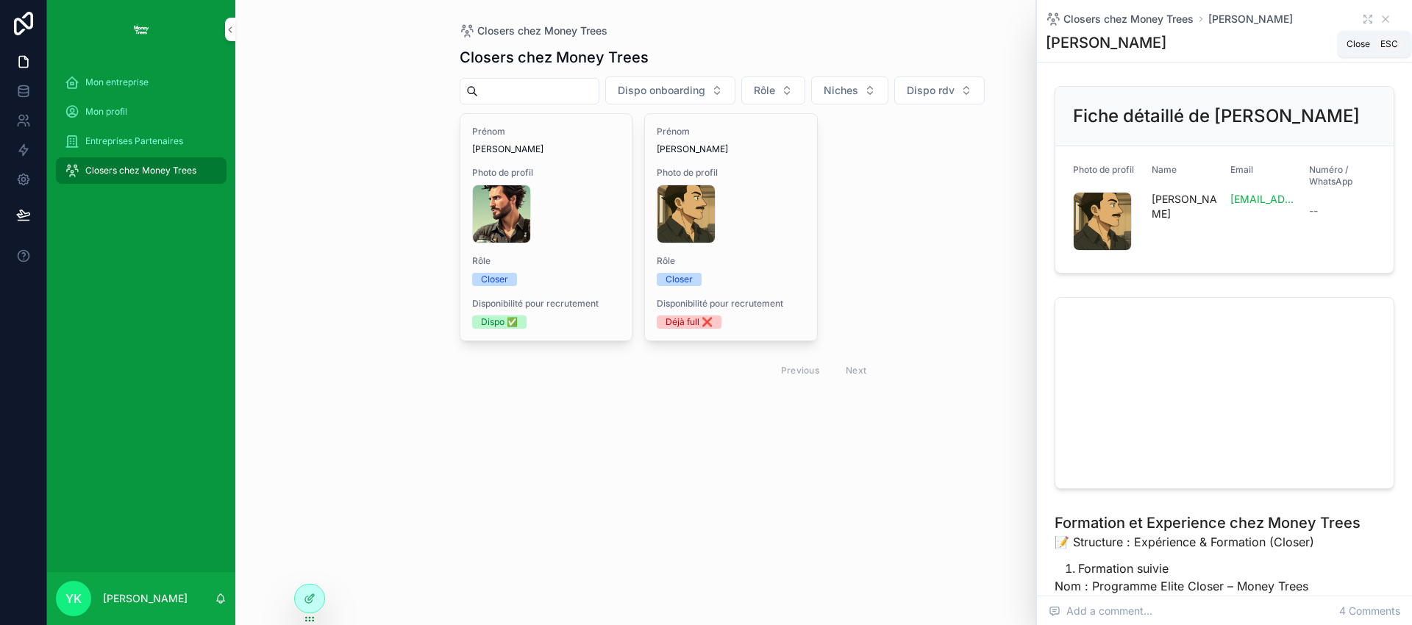
click at [1380, 18] on icon "scrollable content" at bounding box center [1386, 19] width 12 height 12
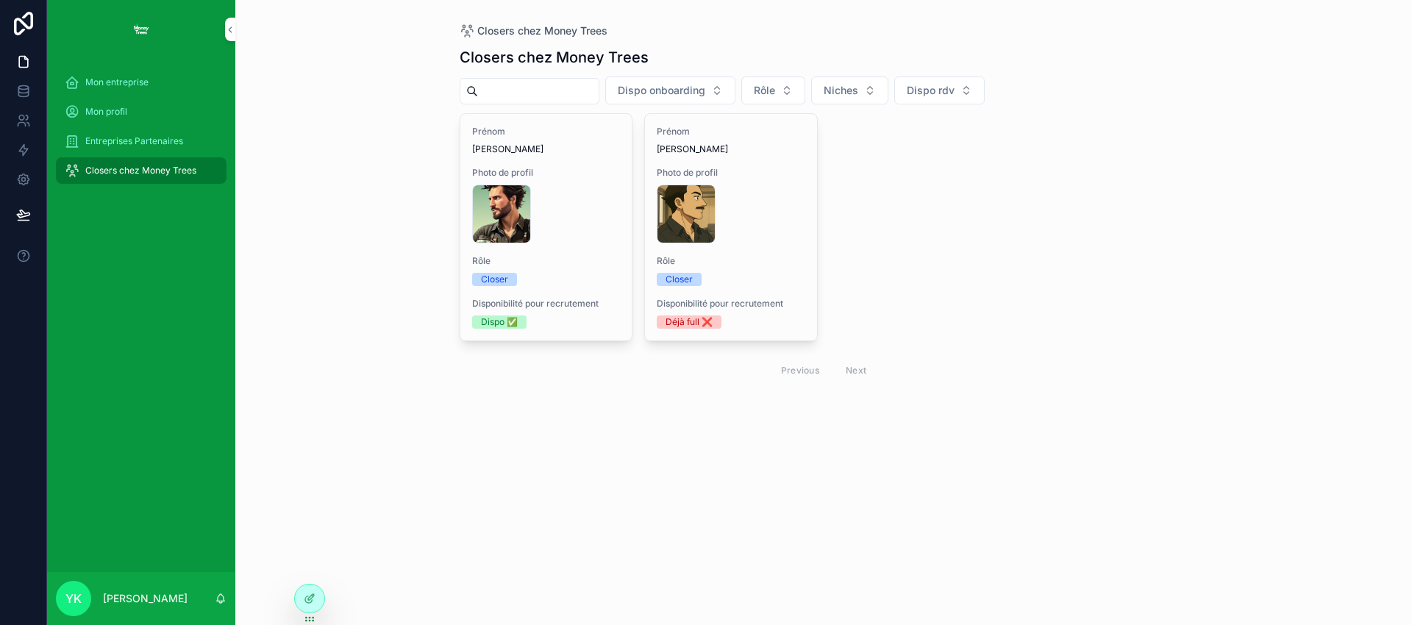
click at [721, 202] on div "FF60B1FA-F545-4B6B-B3BE-B11FDBC3E76C .PNG" at bounding box center [731, 214] width 149 height 59
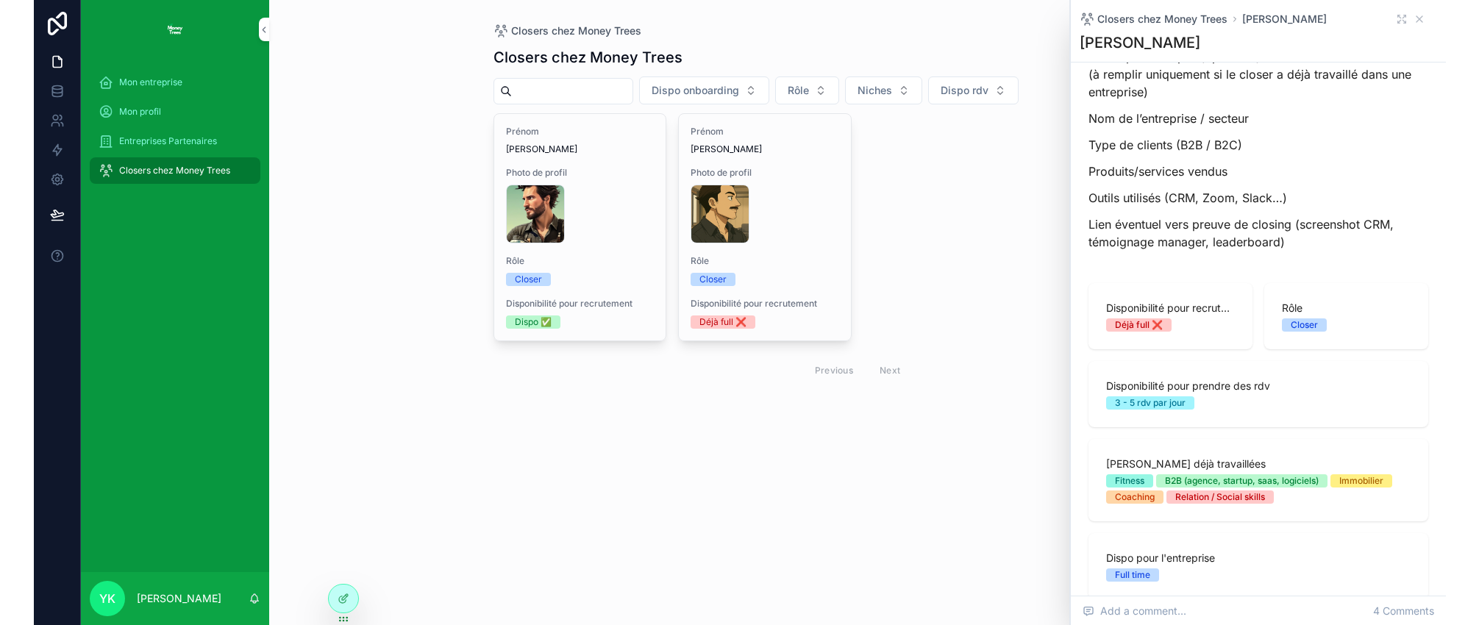
scroll to position [1081, 0]
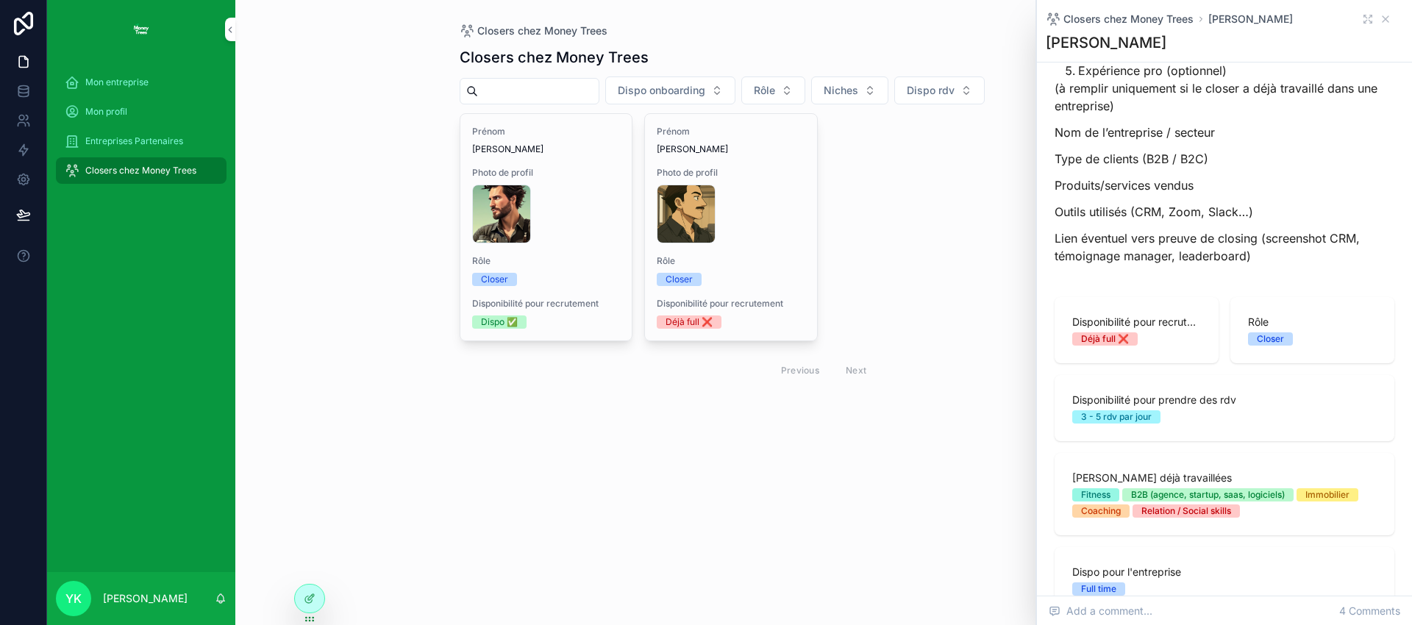
drag, startPoint x: 891, startPoint y: 197, endPoint x: 872, endPoint y: 191, distance: 19.5
click at [890, 197] on div "[PERSON_NAME] Photo de profil [PERSON_NAME]-manager .png Rôle Closer Disponibil…" at bounding box center [824, 250] width 729 height 274
click at [801, 92] on button "Rôle" at bounding box center [773, 90] width 64 height 28
click at [974, 249] on div "[PERSON_NAME] Photo de profil [PERSON_NAME]-manager .png Rôle Closer Disponibil…" at bounding box center [824, 250] width 729 height 274
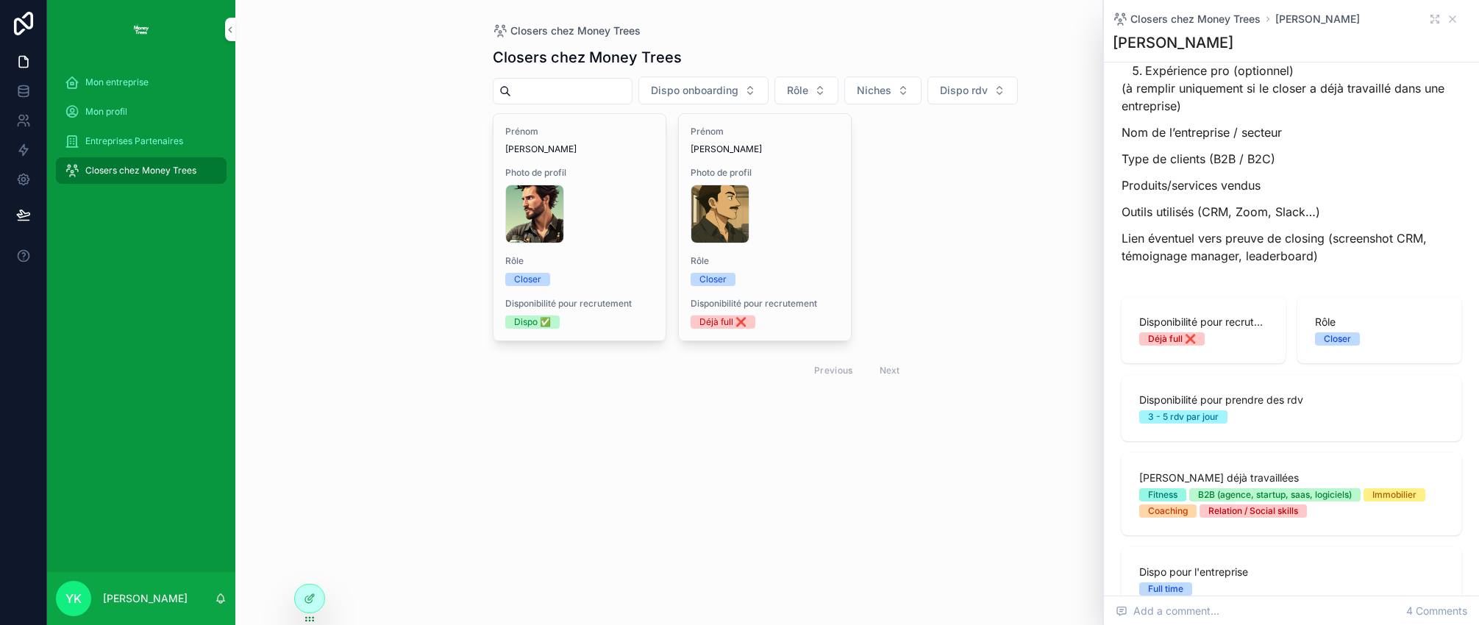
click at [127, 138] on span "Entreprises Partenaires" at bounding box center [134, 141] width 98 height 12
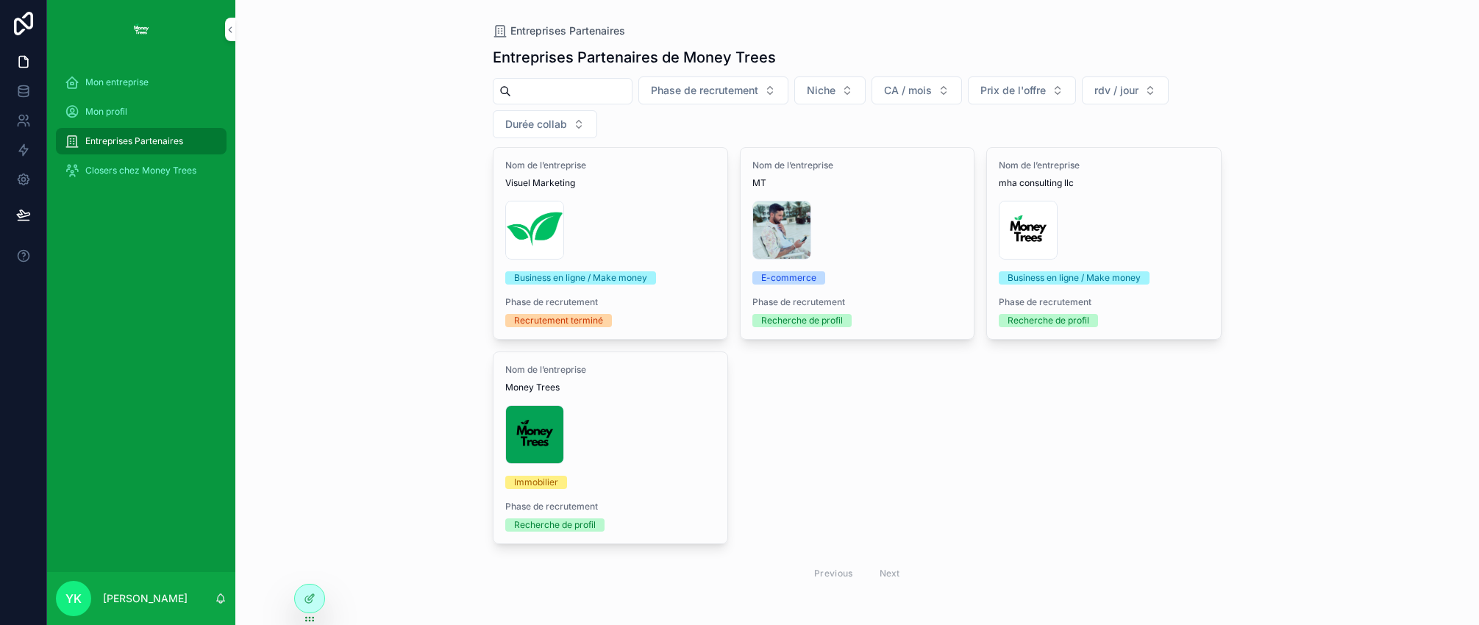
click at [622, 222] on div "Copie-de-Logo-Money-Trees-(2) .png" at bounding box center [610, 230] width 210 height 59
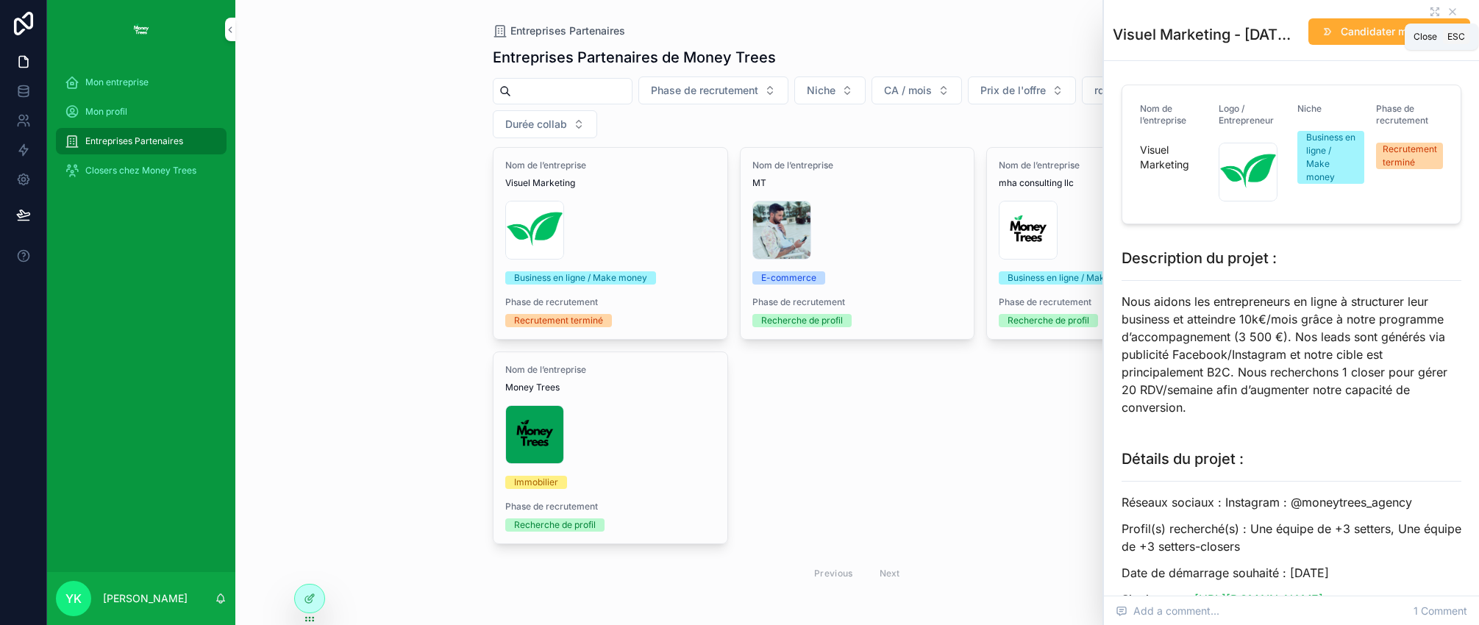
click at [1412, 10] on icon "scrollable content" at bounding box center [1453, 12] width 12 height 12
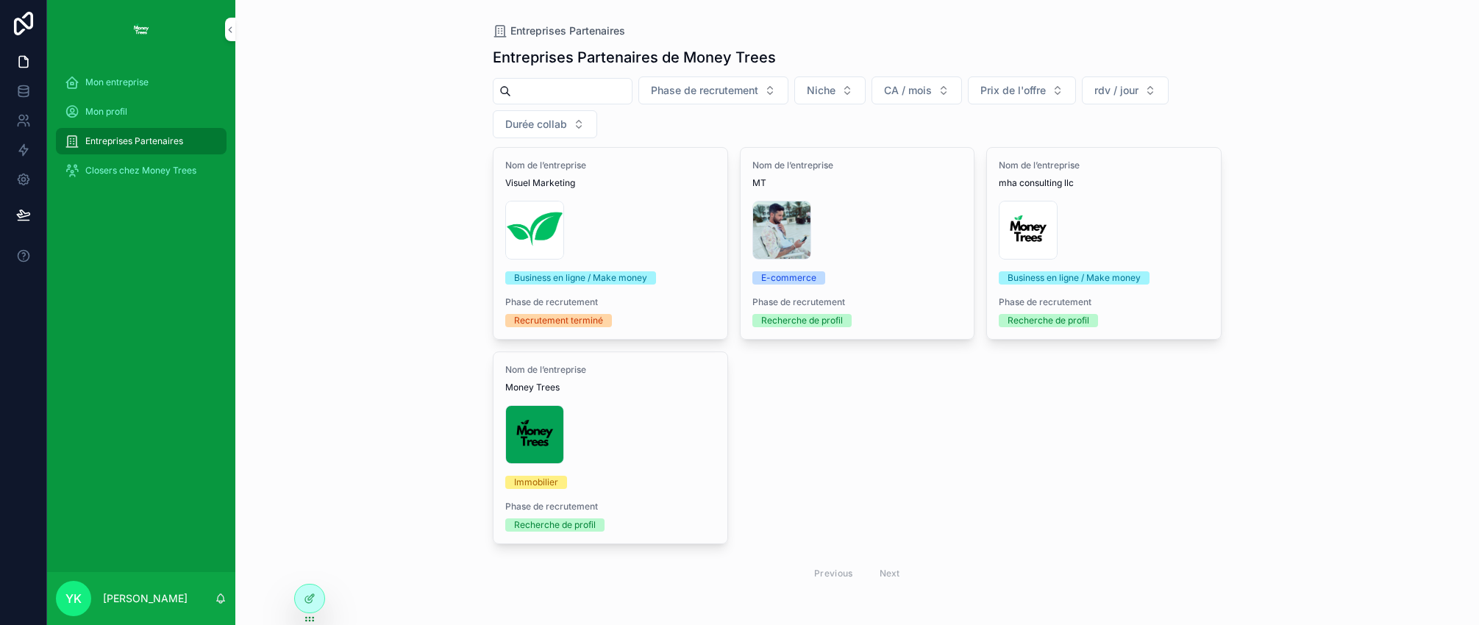
click at [875, 224] on div "[PERSON_NAME] .jpeg" at bounding box center [857, 230] width 210 height 59
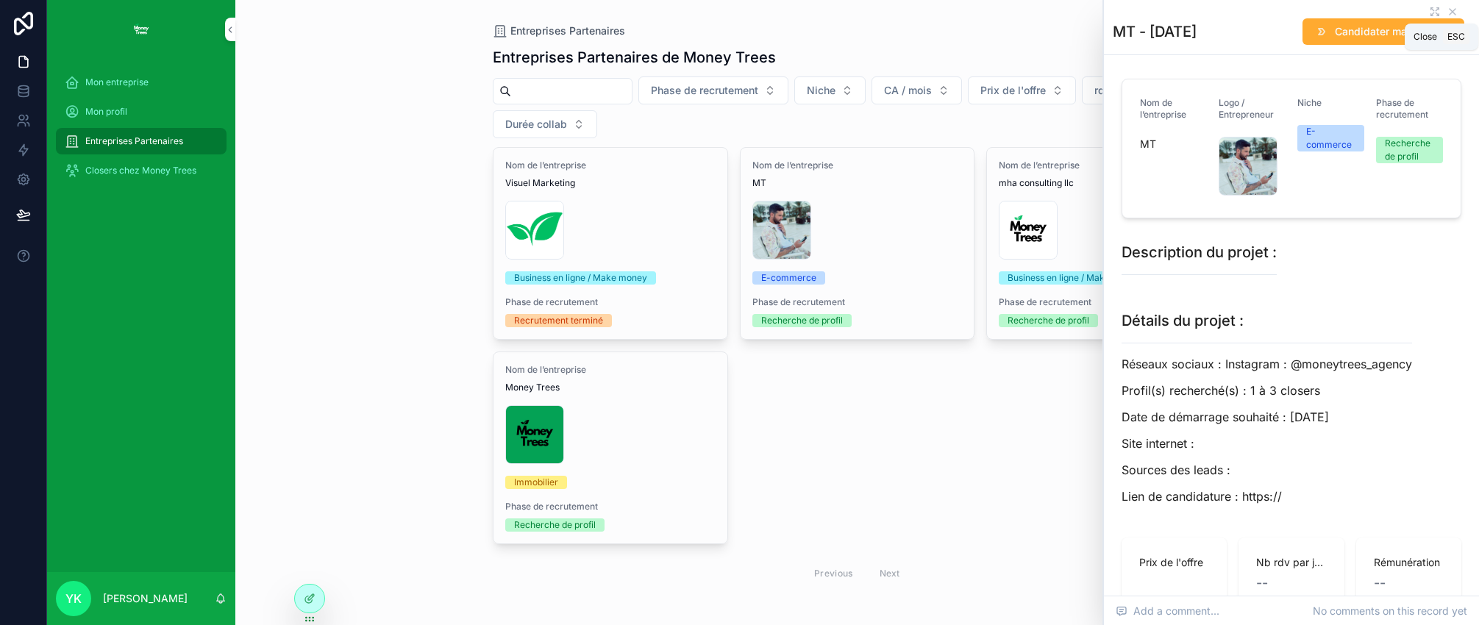
click at [1412, 7] on icon "scrollable content" at bounding box center [1453, 12] width 12 height 12
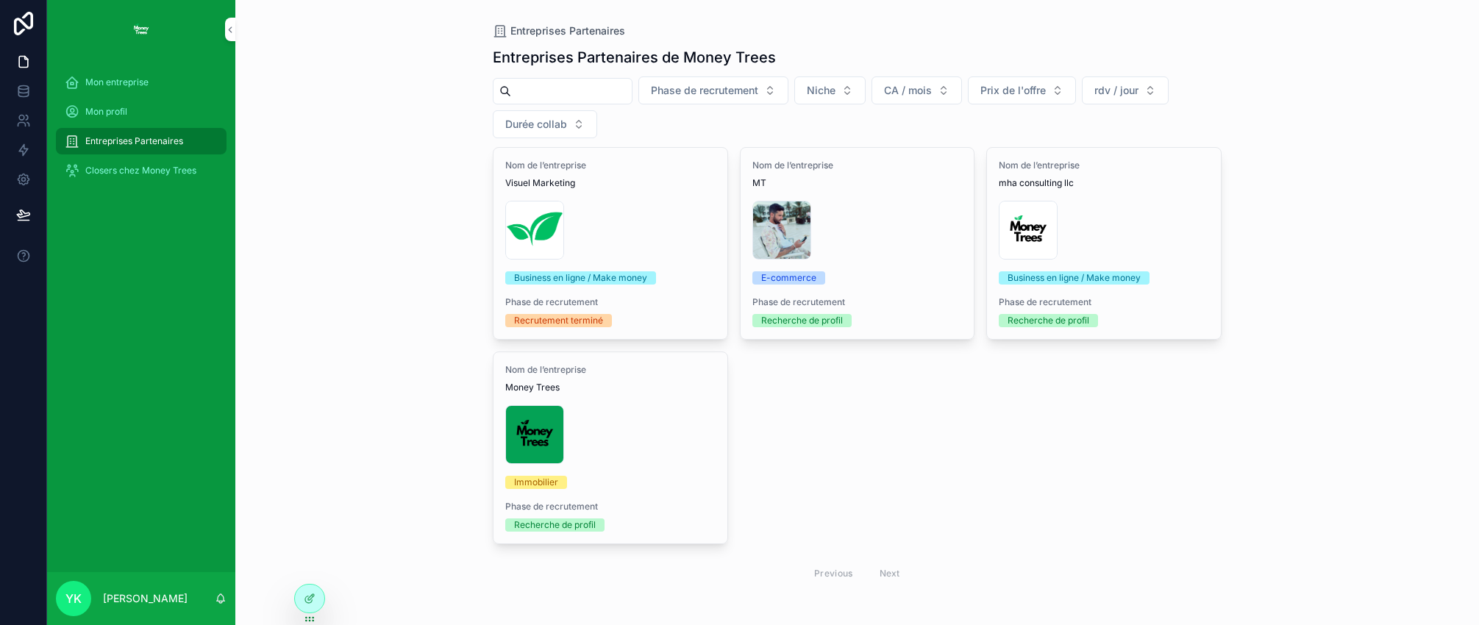
click at [869, 229] on div "[PERSON_NAME] .jpeg" at bounding box center [857, 230] width 210 height 59
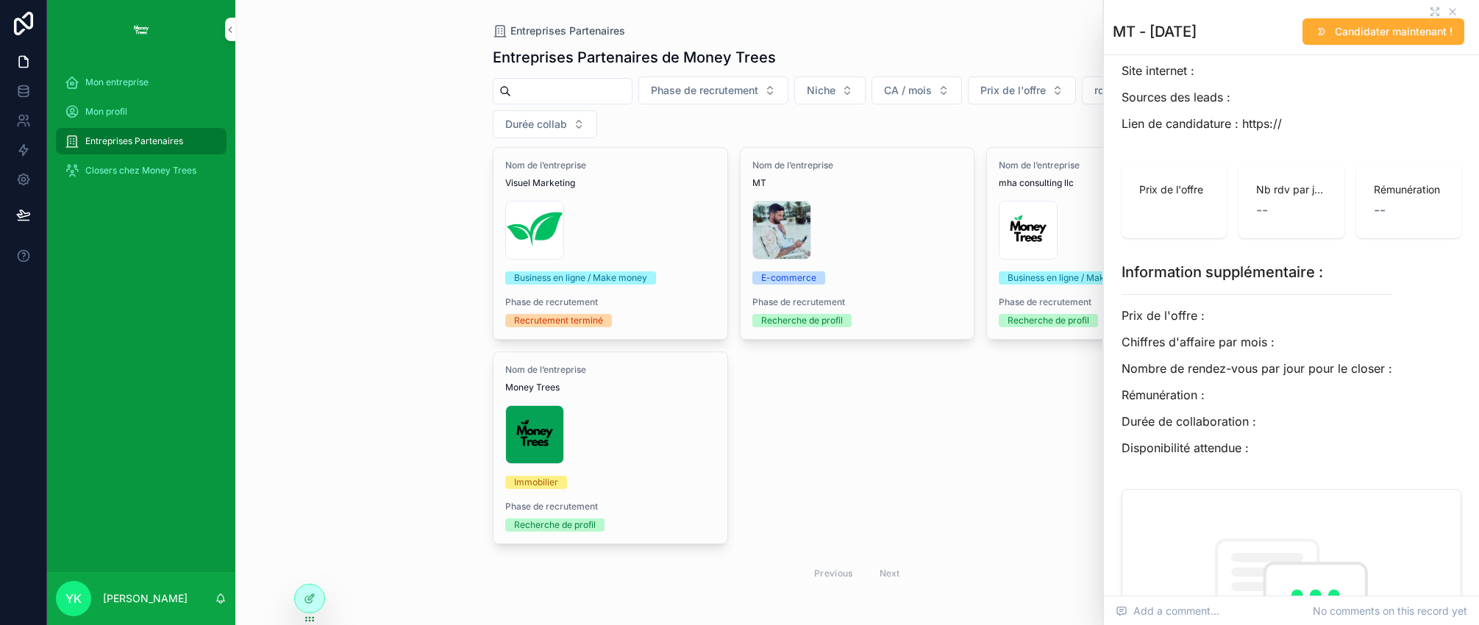
scroll to position [732, 0]
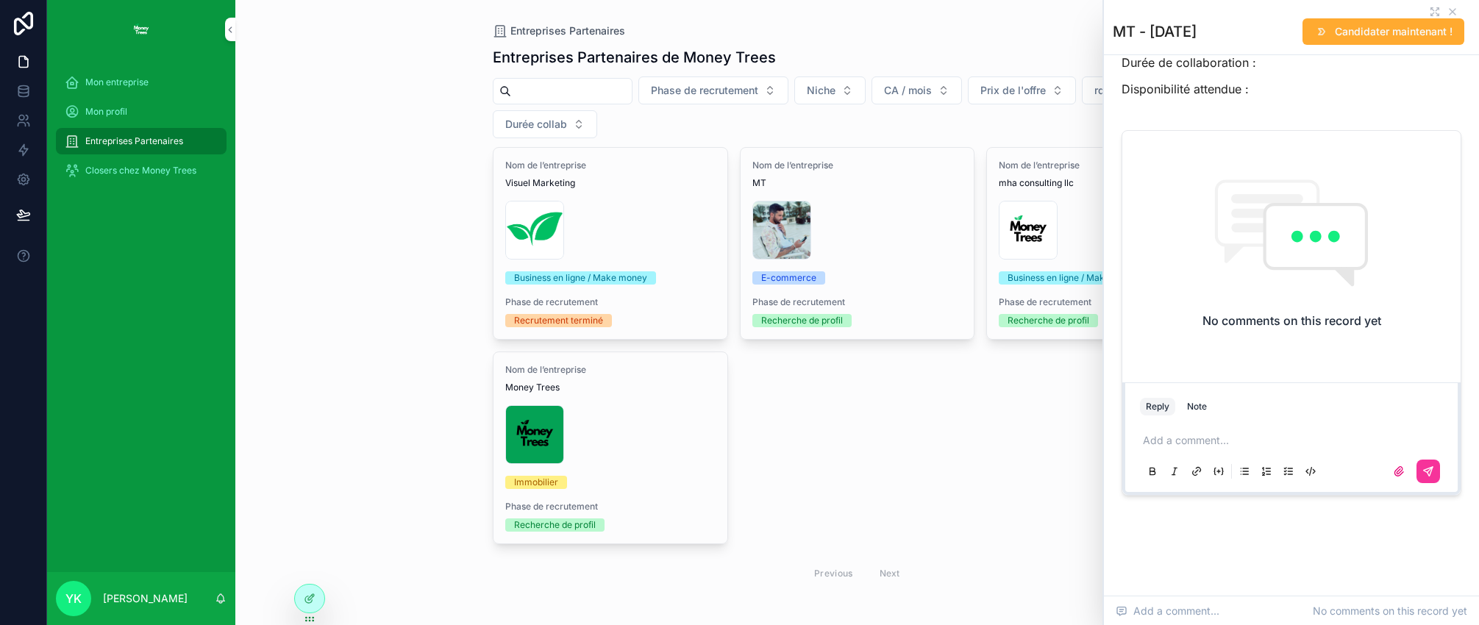
click at [1181, 436] on p "scrollable content" at bounding box center [1294, 440] width 303 height 15
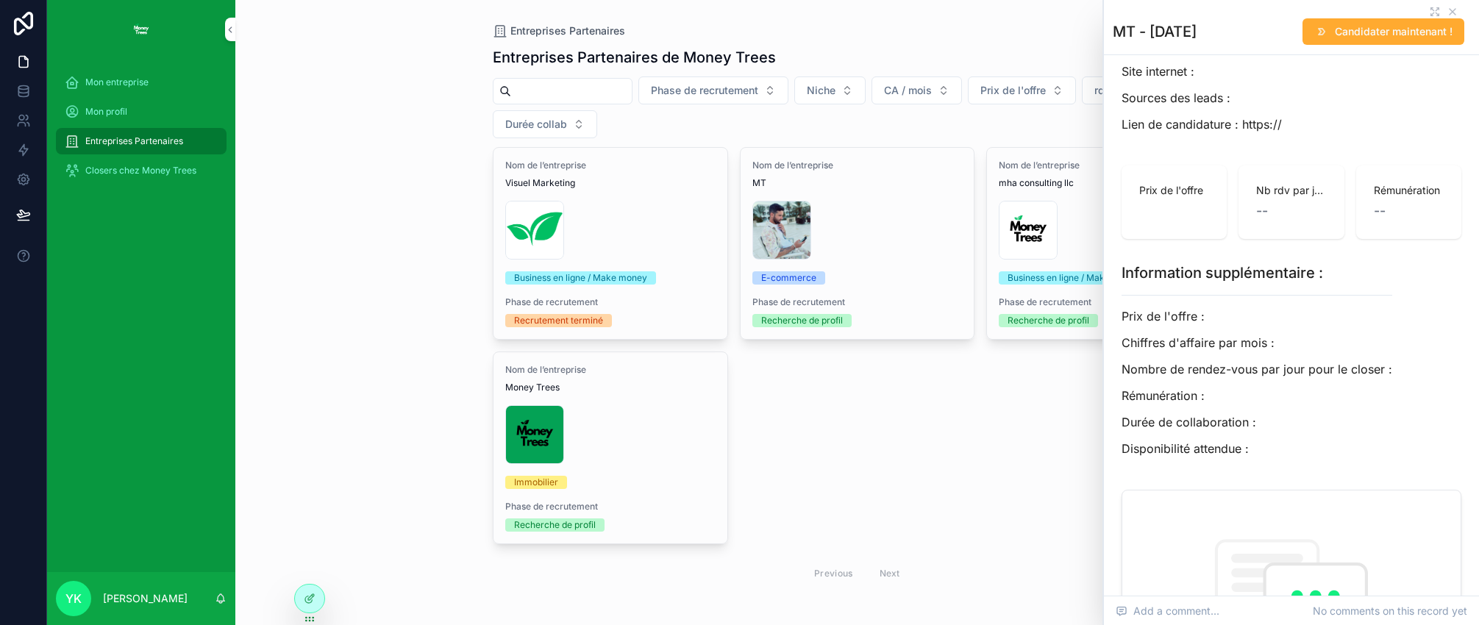
scroll to position [385, 0]
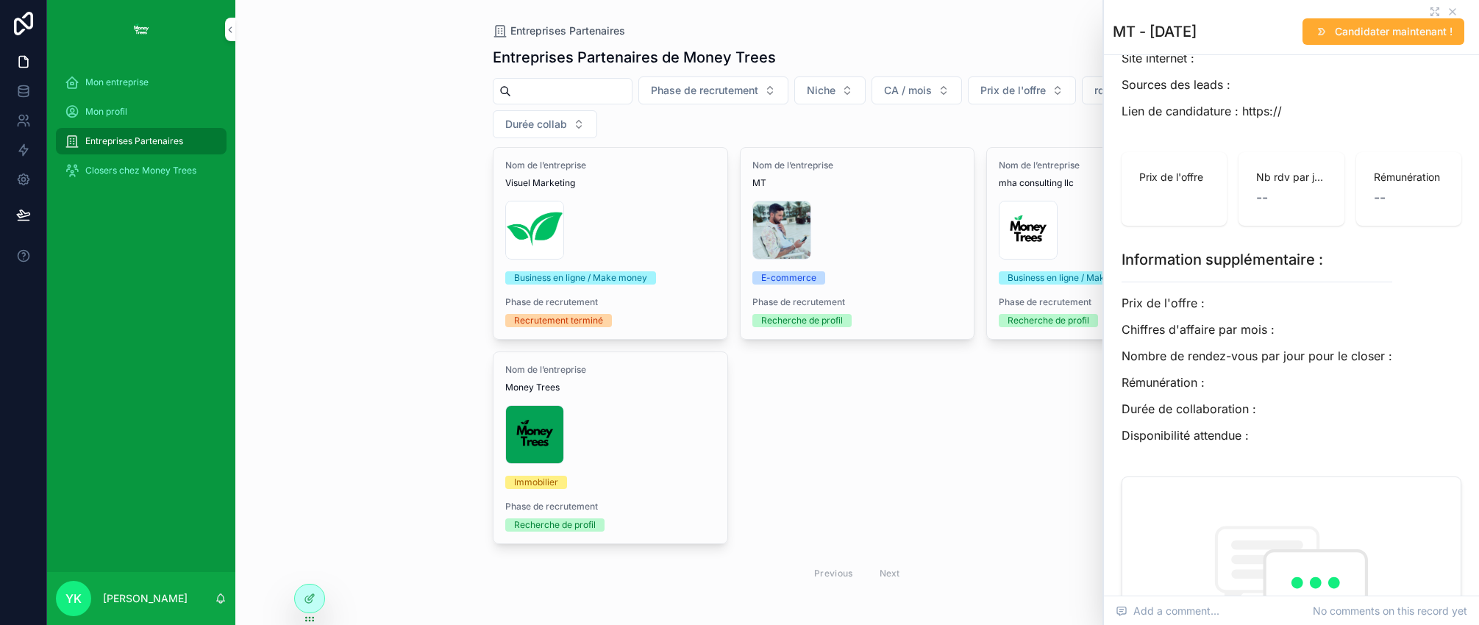
click at [1412, 10] on icon "scrollable content" at bounding box center [1453, 12] width 6 height 6
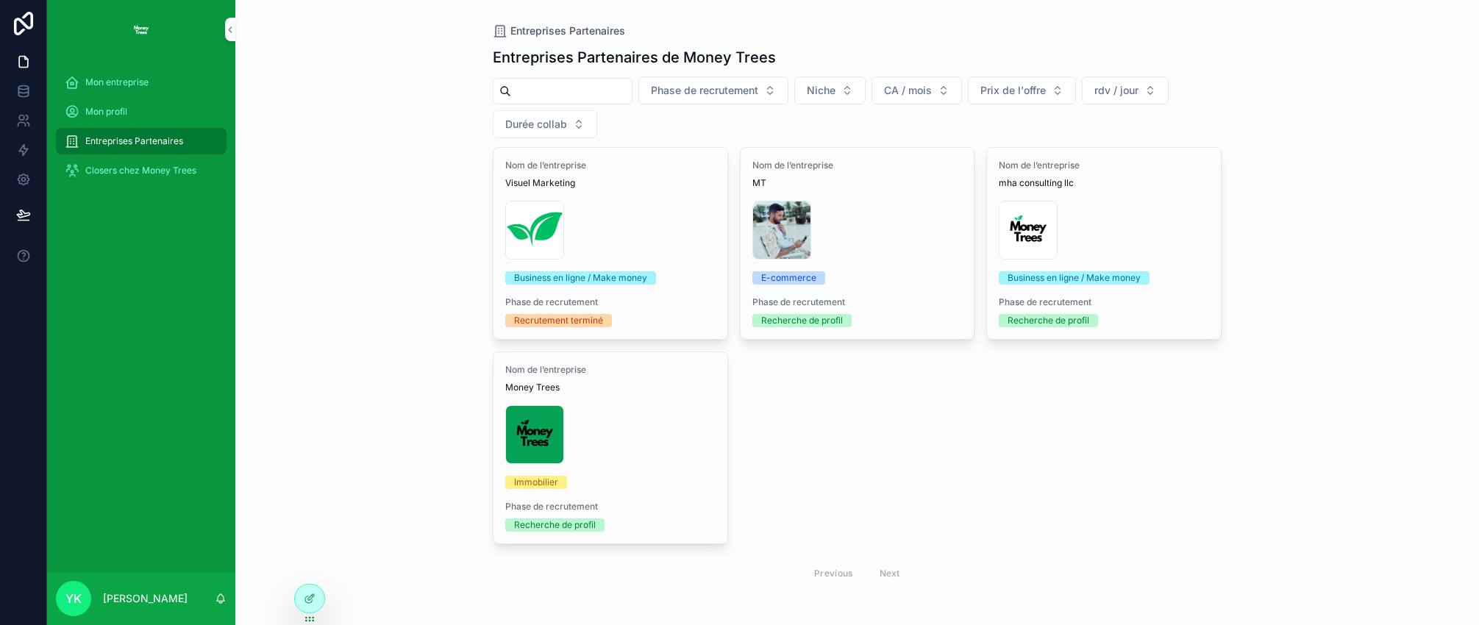
click at [861, 92] on button "Niche" at bounding box center [829, 90] width 71 height 28
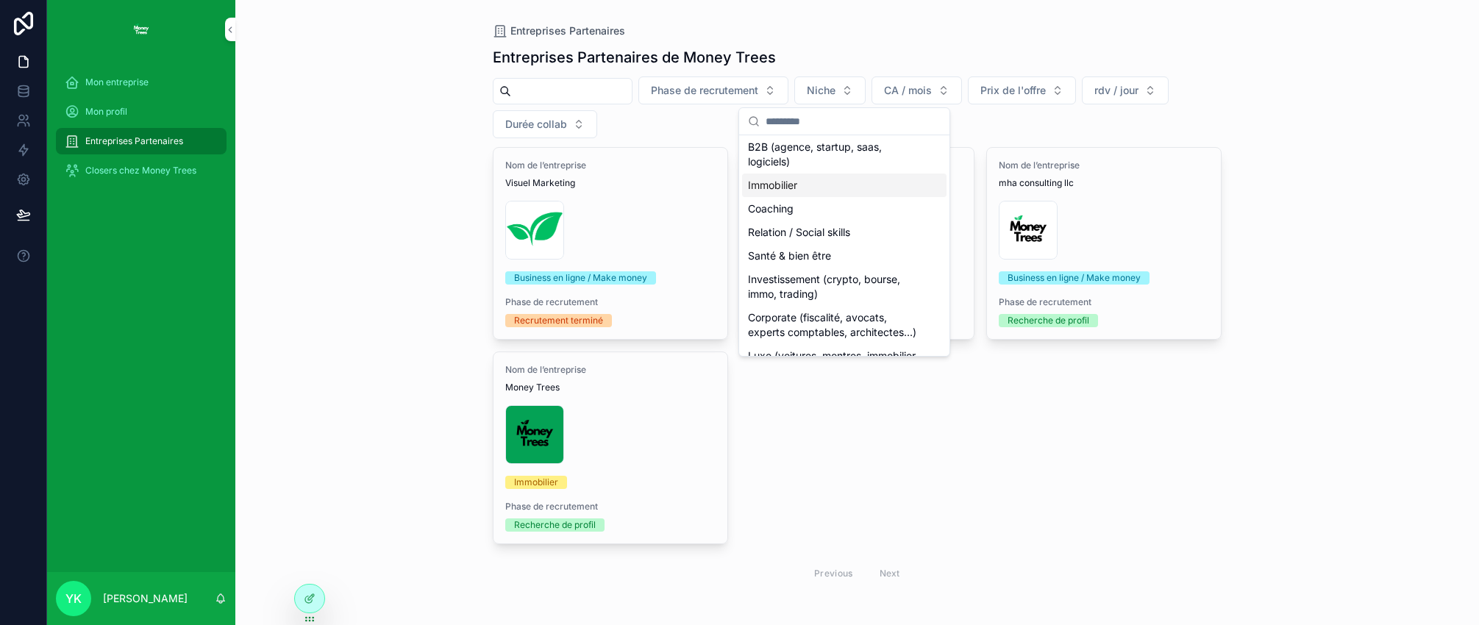
scroll to position [118, 0]
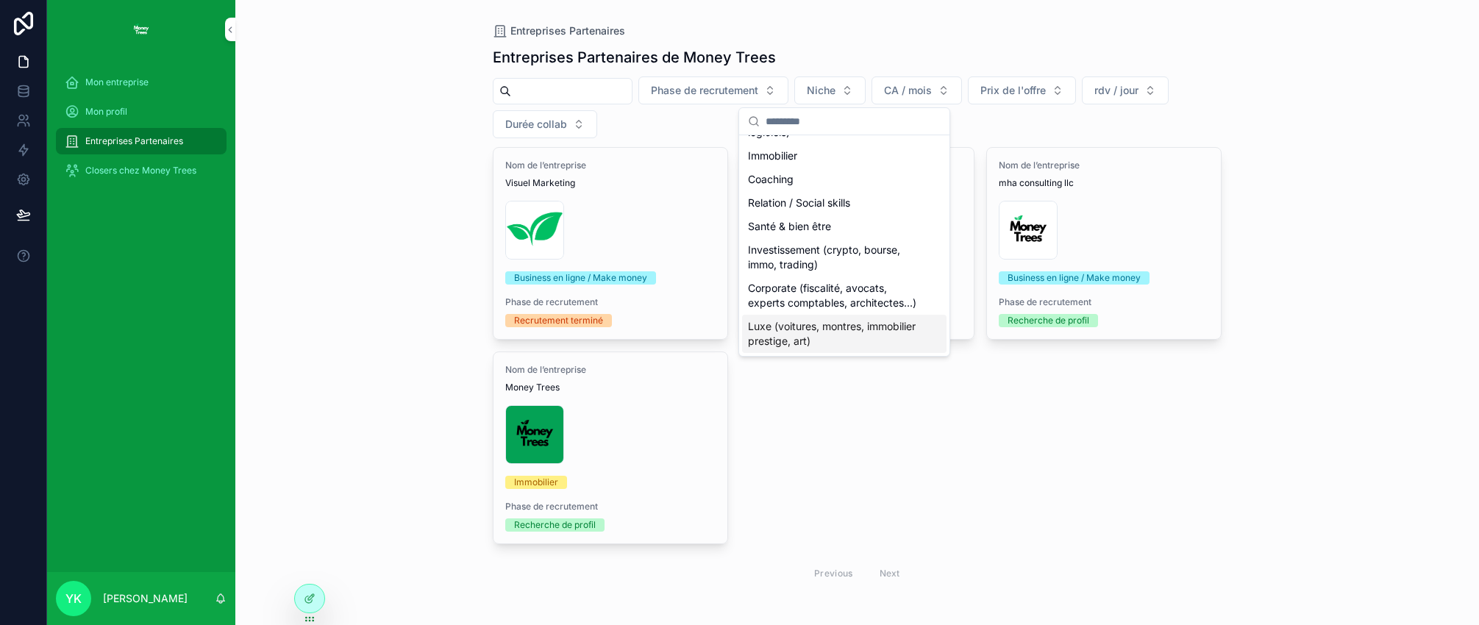
click at [958, 419] on div "Nom de l’entreprise Visuel Marketing Copie-de-Logo-Money-Trees-(2) .png Busines…" at bounding box center [857, 369] width 729 height 444
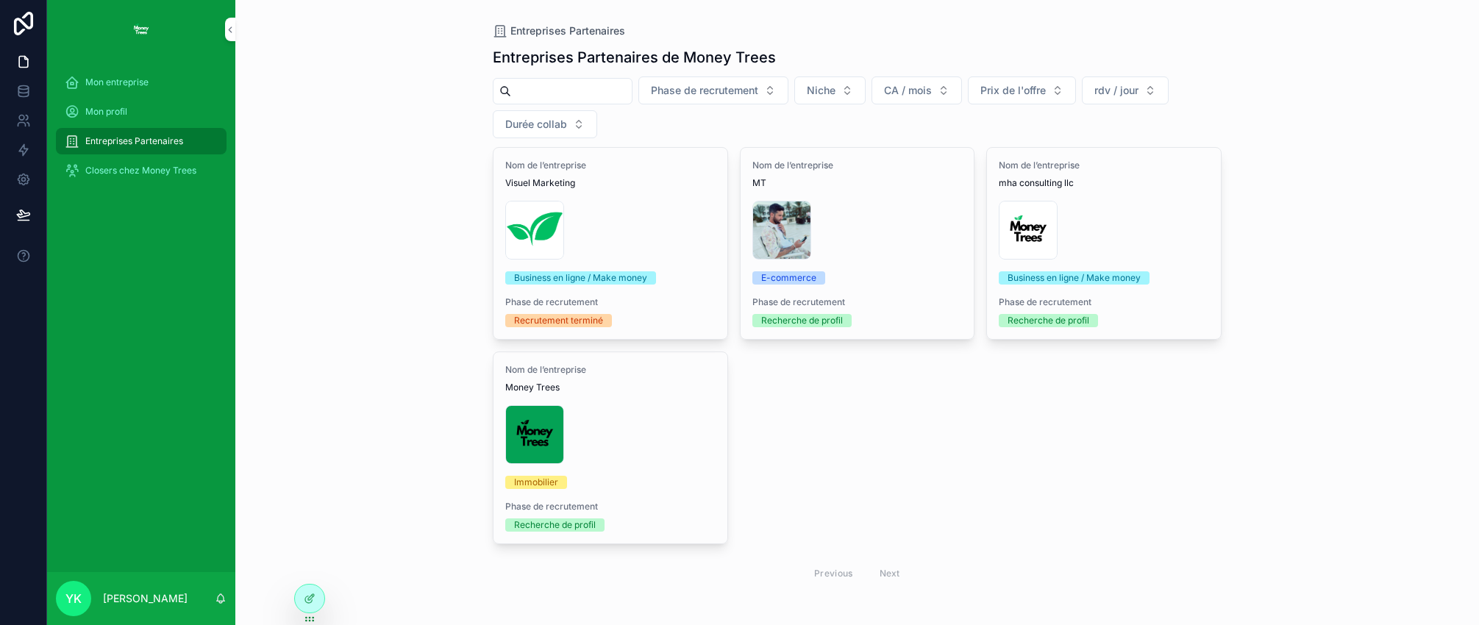
click at [859, 85] on button "Niche" at bounding box center [829, 90] width 71 height 28
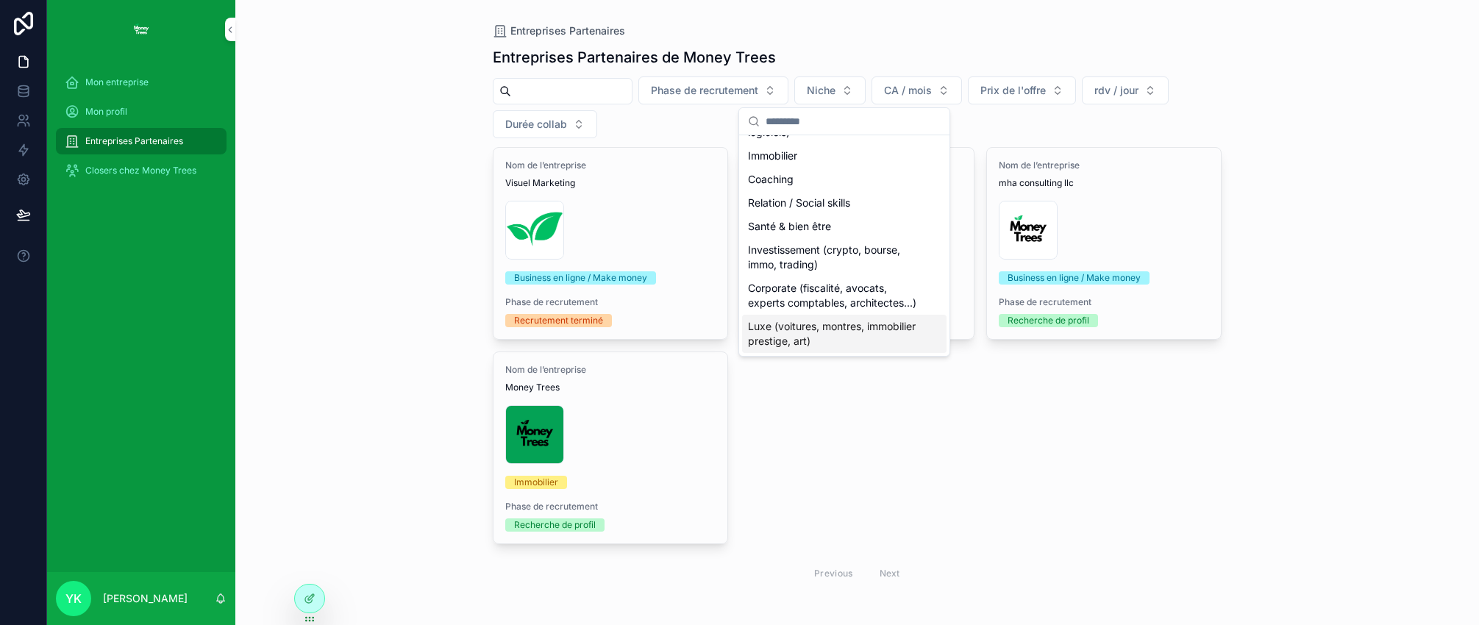
click at [960, 440] on div "Nom de l’entreprise Visuel Marketing Copie-de-Logo-Money-Trees-(2) .png Busines…" at bounding box center [857, 369] width 729 height 444
